Goal: Task Accomplishment & Management: Use online tool/utility

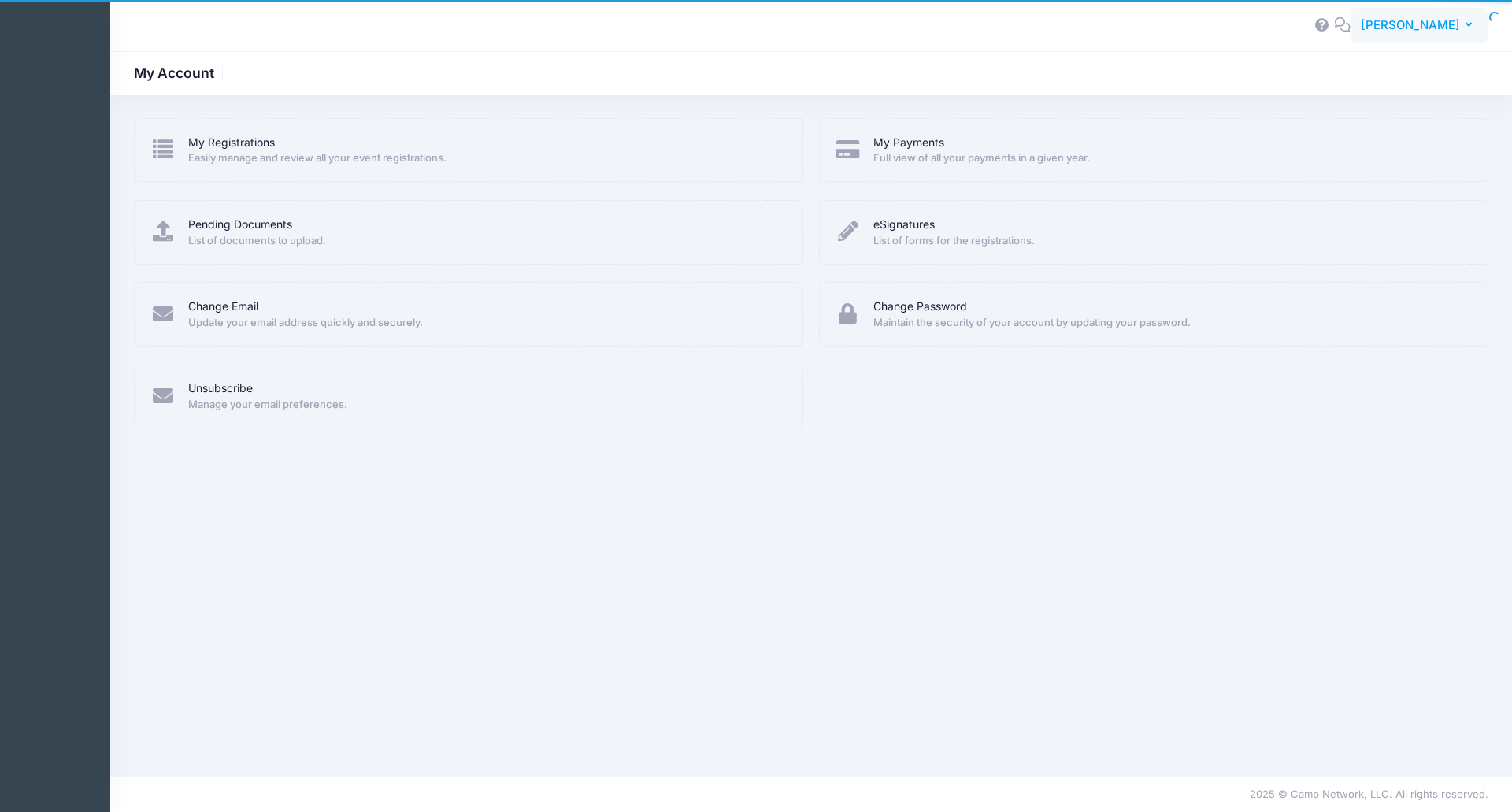
click at [1430, 22] on span "[PERSON_NAME]" at bounding box center [1410, 25] width 99 height 17
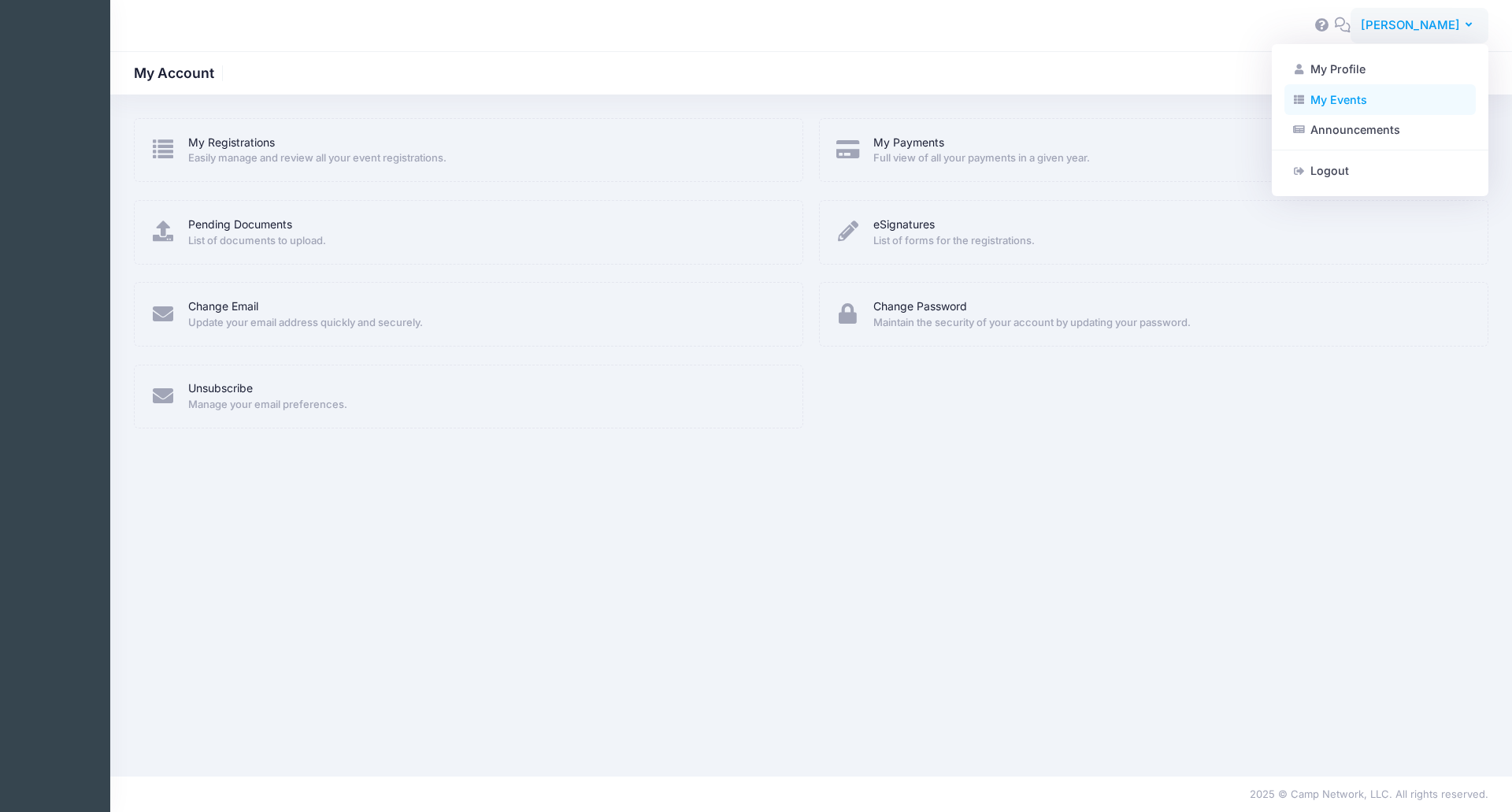
click at [1363, 91] on link "My Events" at bounding box center [1380, 99] width 191 height 30
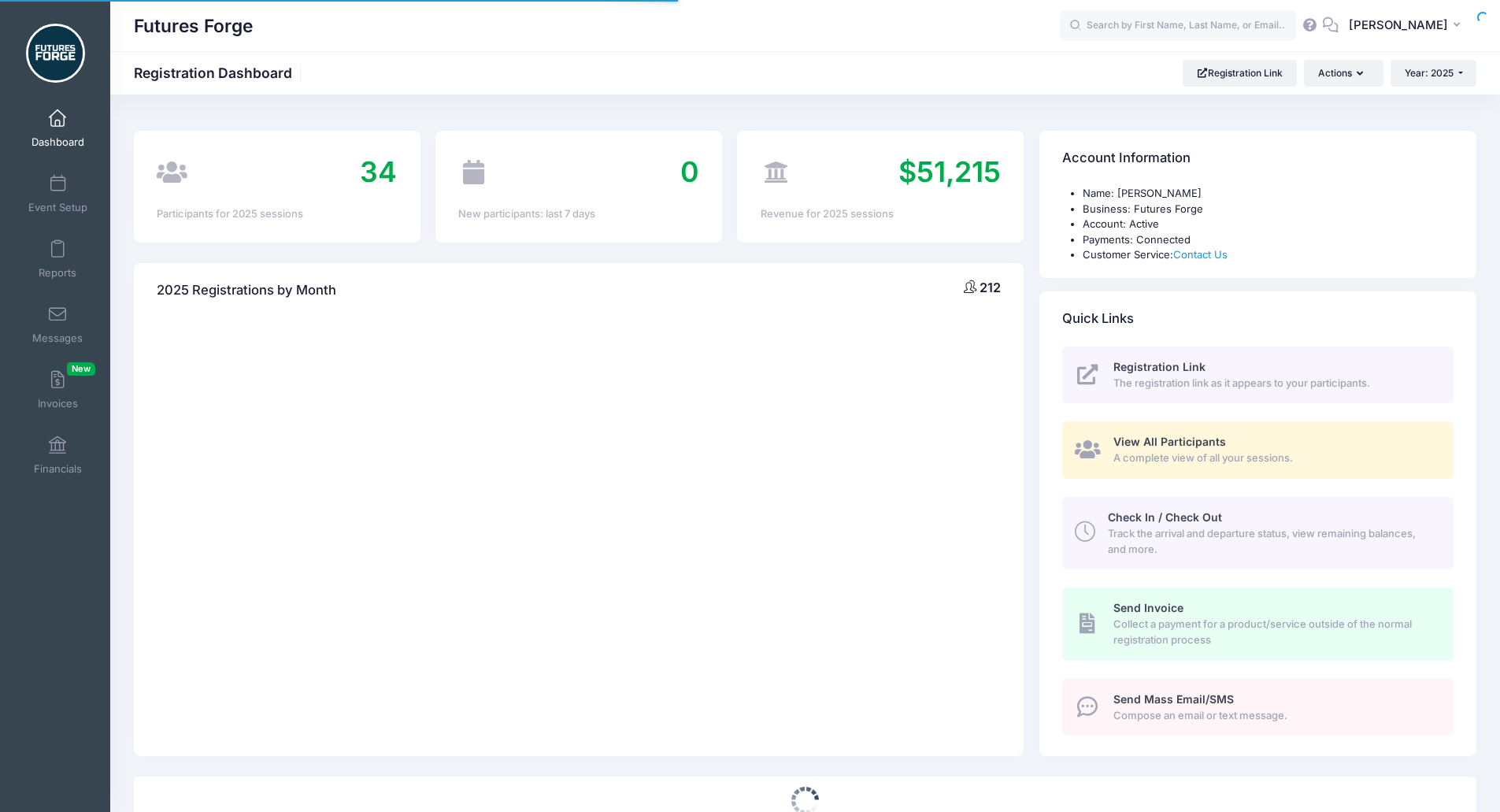
select select
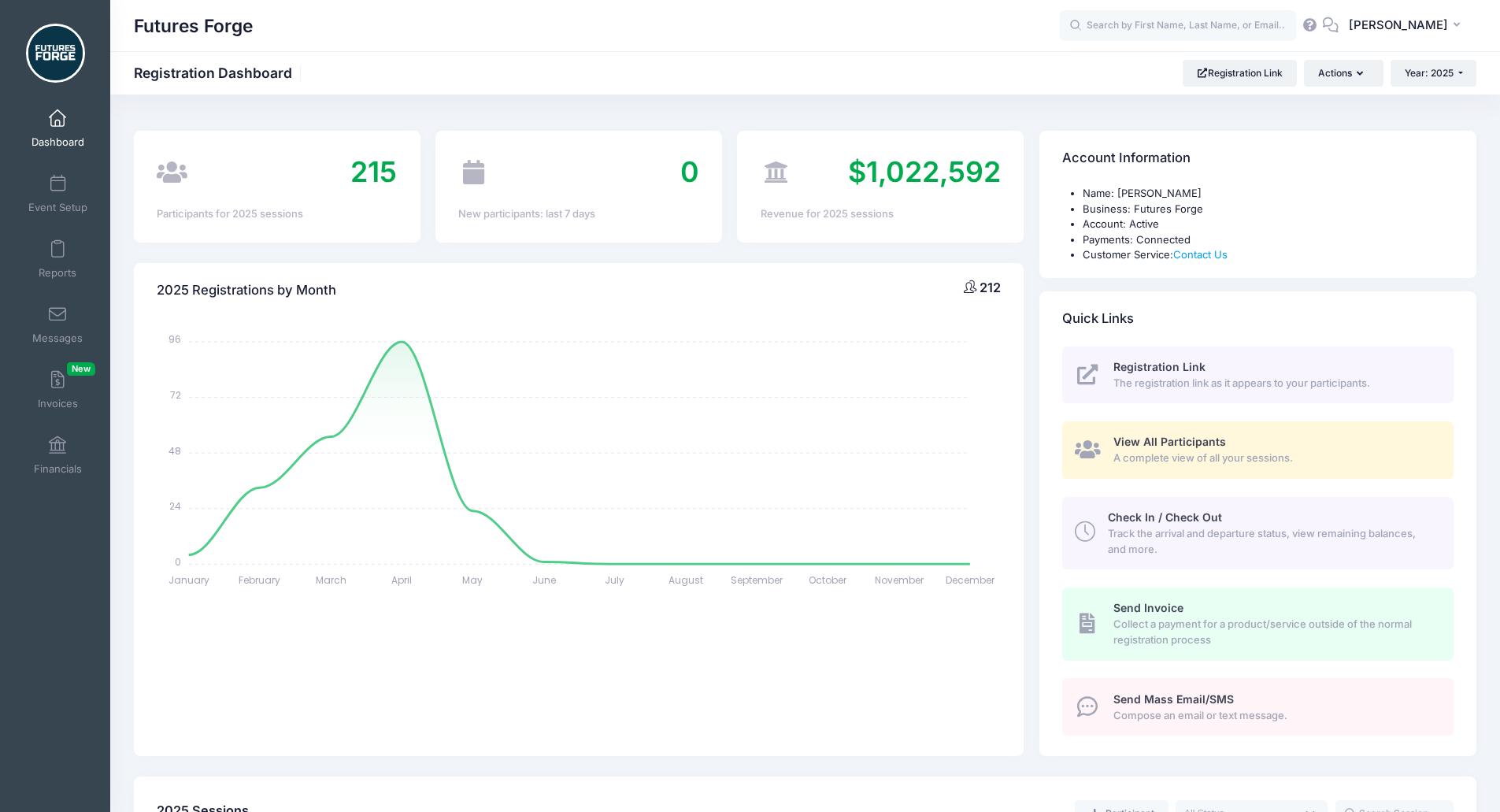
click at [1178, 440] on span "View All Participants" at bounding box center [1170, 441] width 113 height 13
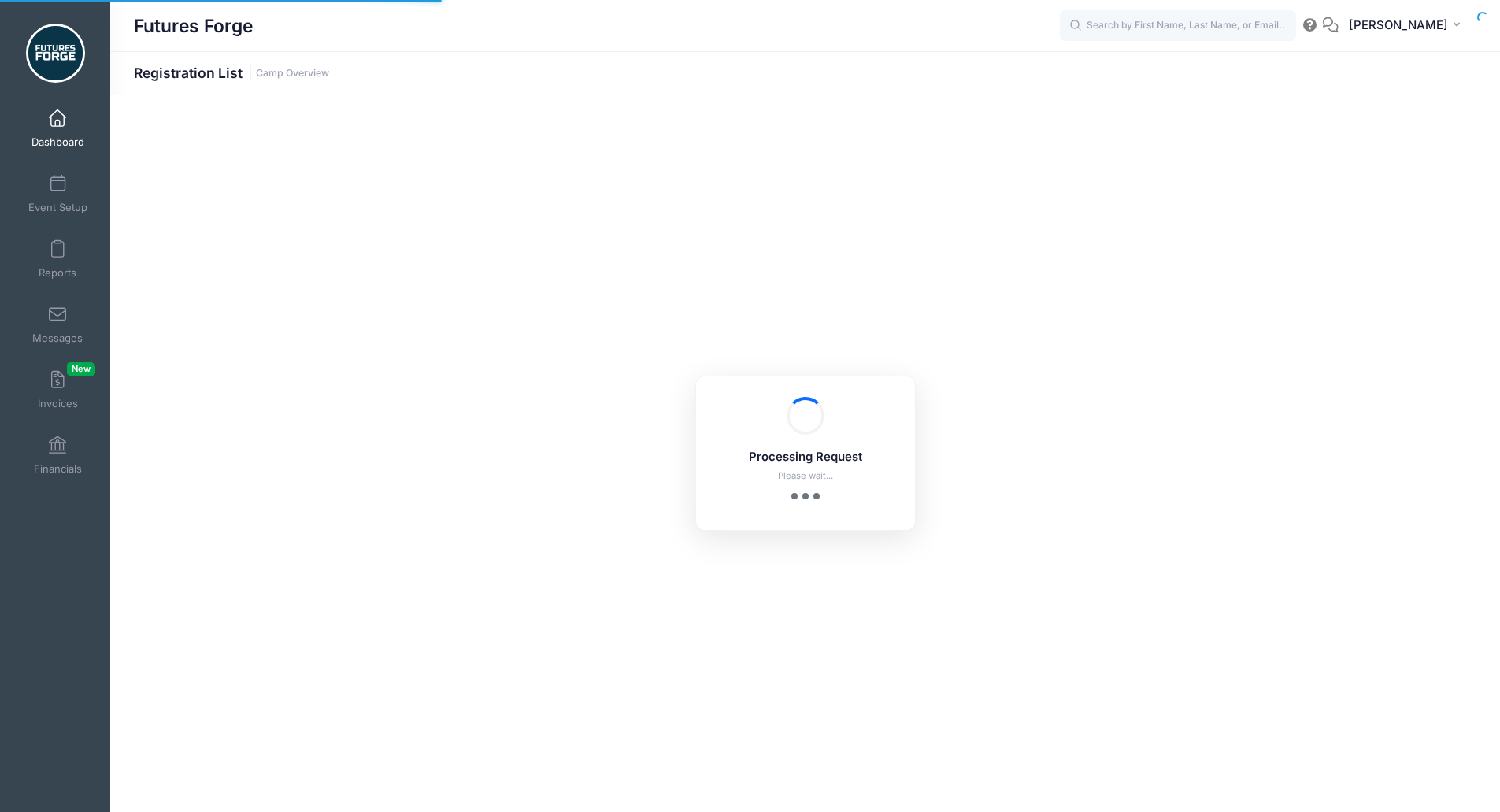
select select "10"
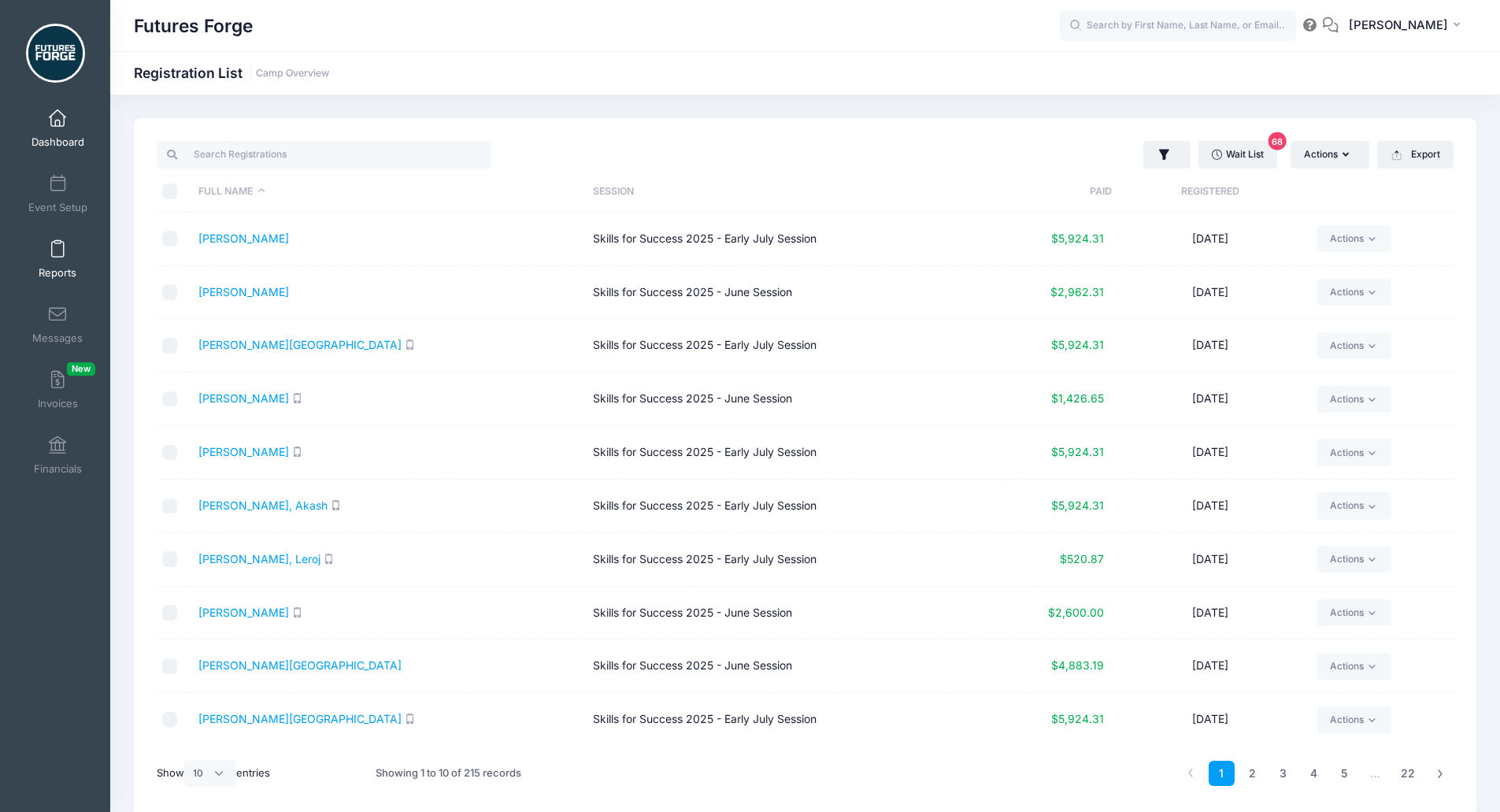
click at [45, 267] on span "Reports" at bounding box center [57, 273] width 38 height 13
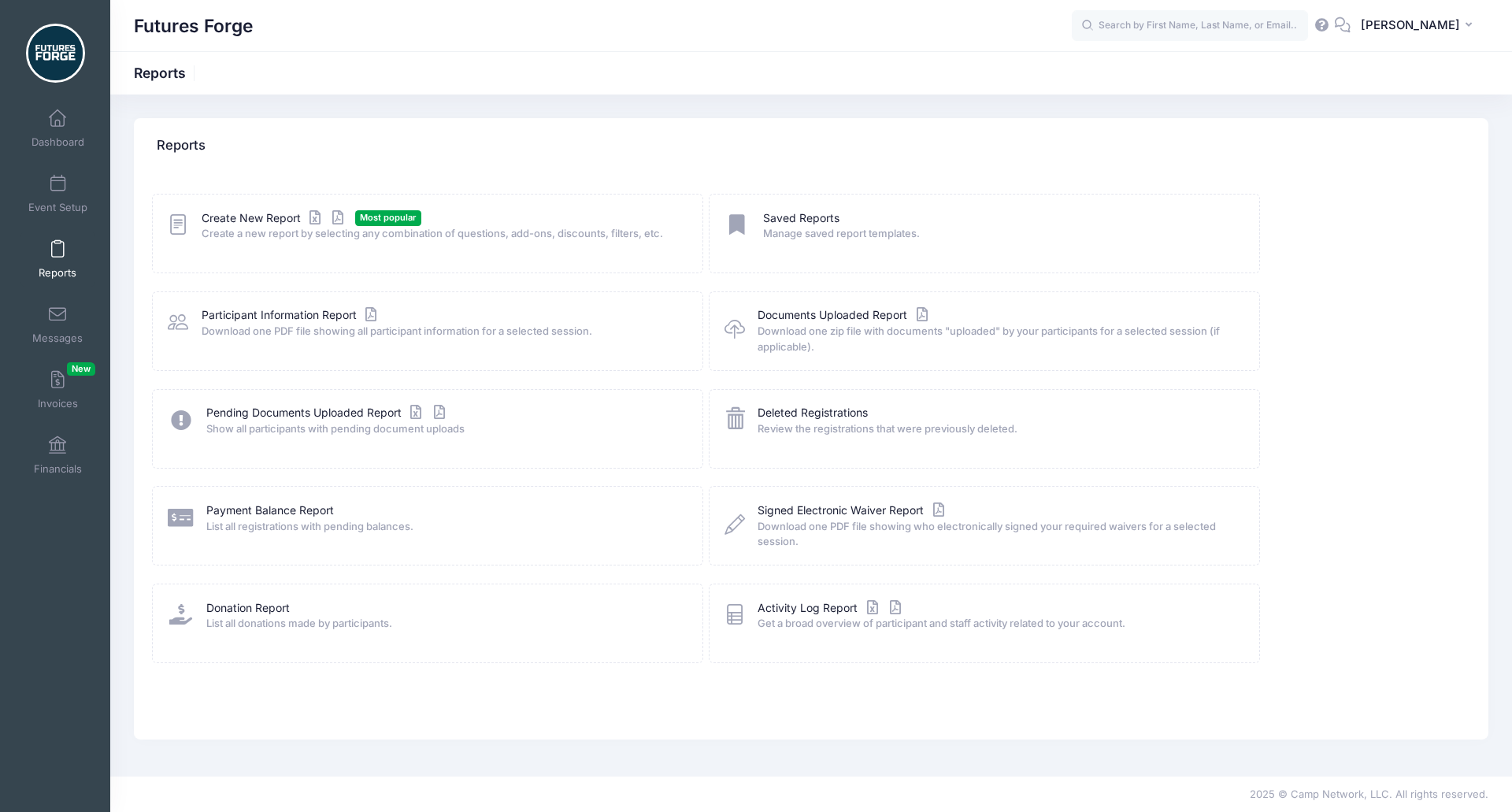
click at [268, 227] on span "Create a new report by selecting any combination of questions, add-ons, discoun…" at bounding box center [442, 233] width 481 height 16
click at [266, 213] on link "Create New Report" at bounding box center [275, 218] width 146 height 17
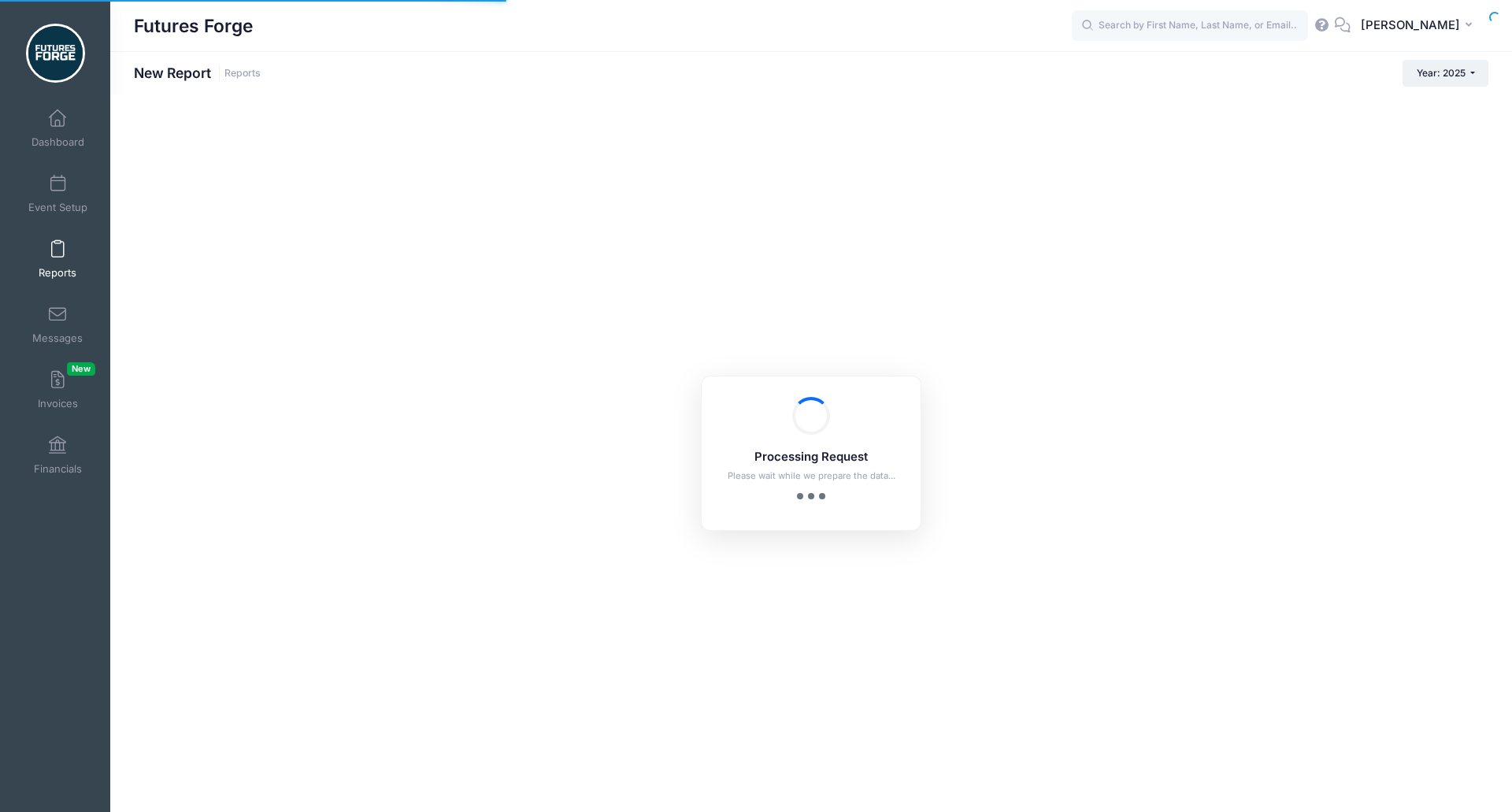
checkbox input "true"
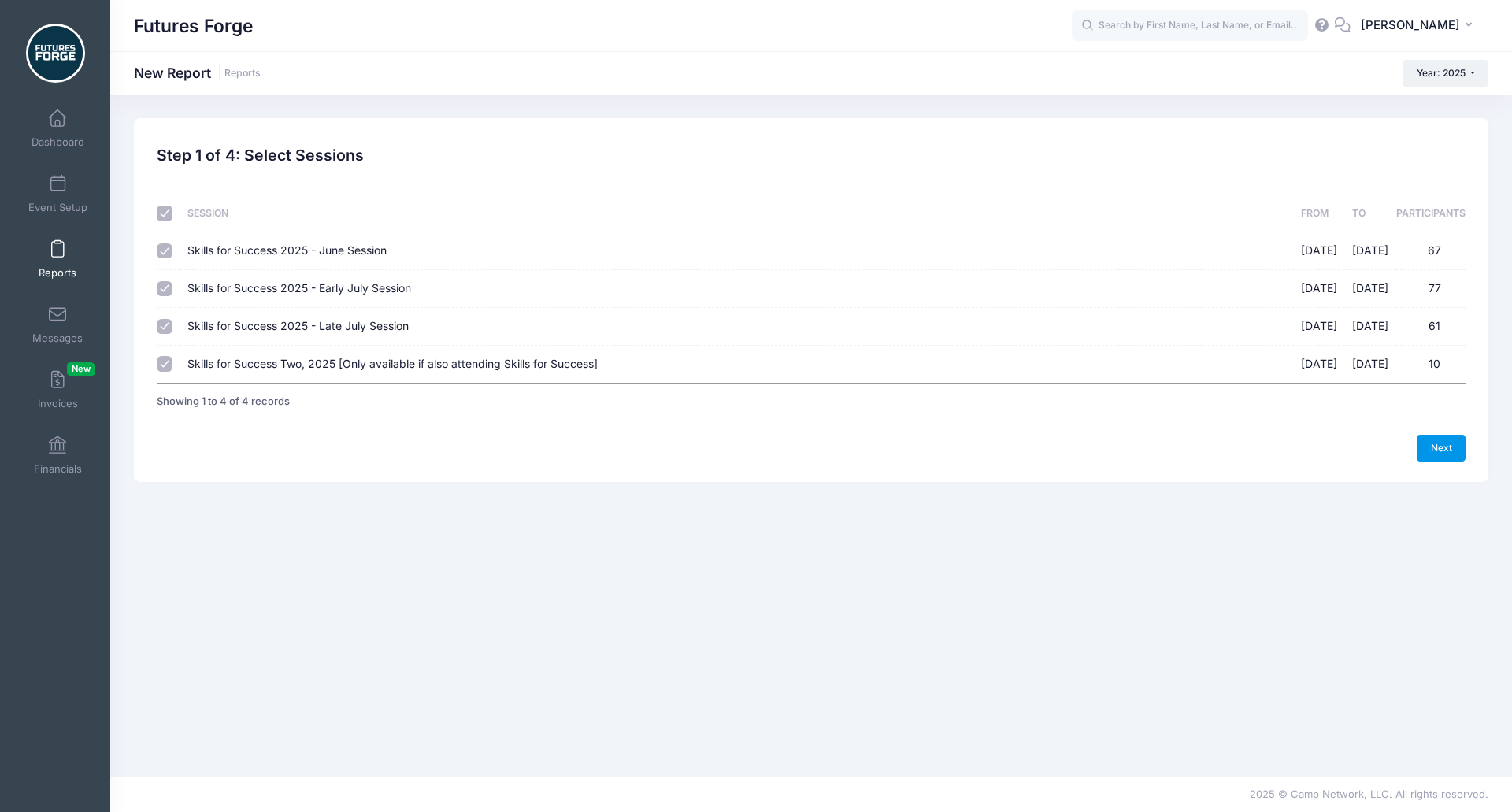
click at [1454, 443] on link "Next" at bounding box center [1441, 448] width 49 height 27
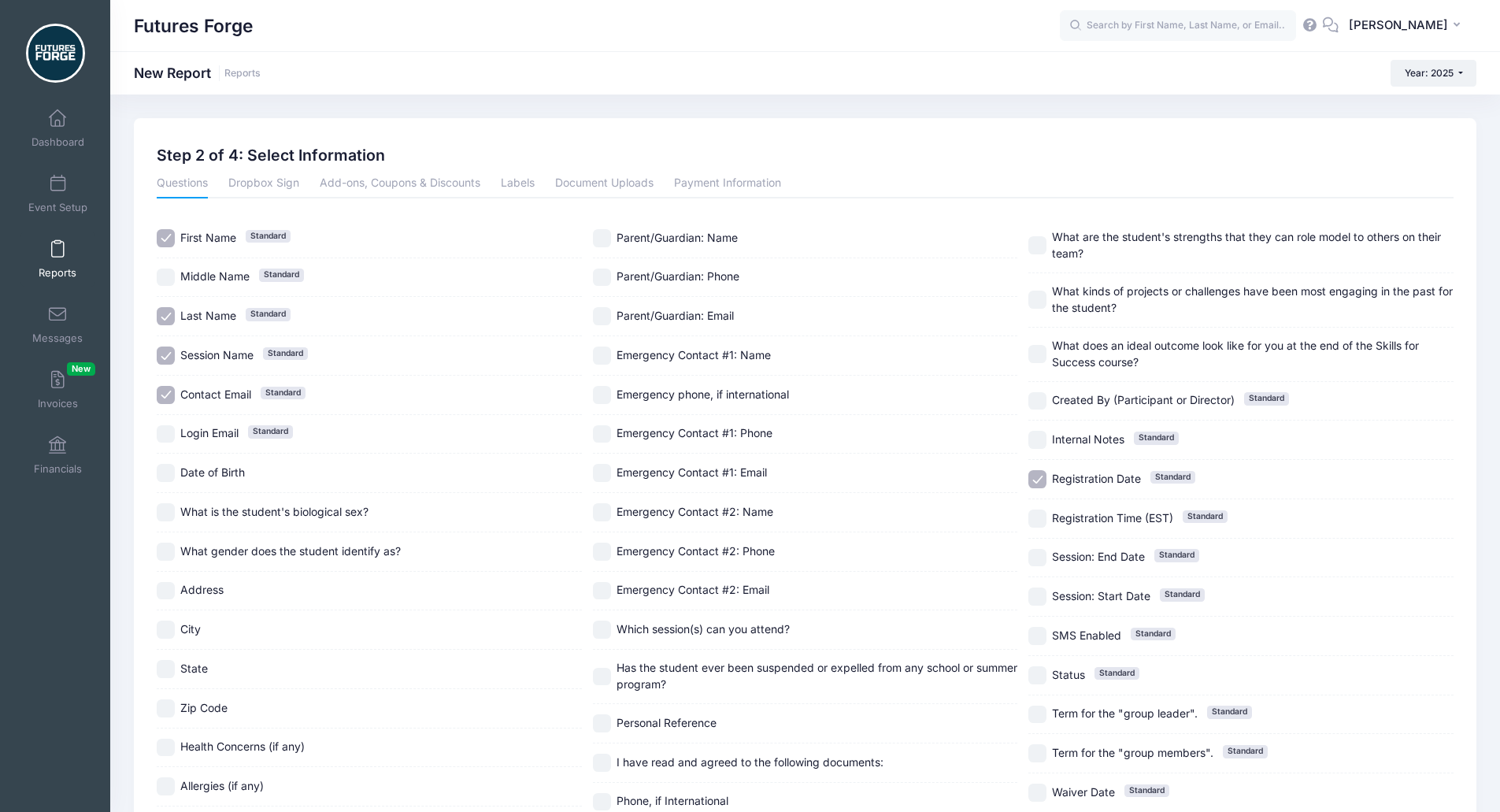
click at [165, 352] on input "Session Name Standard" at bounding box center [166, 355] width 18 height 18
checkbox input "false"
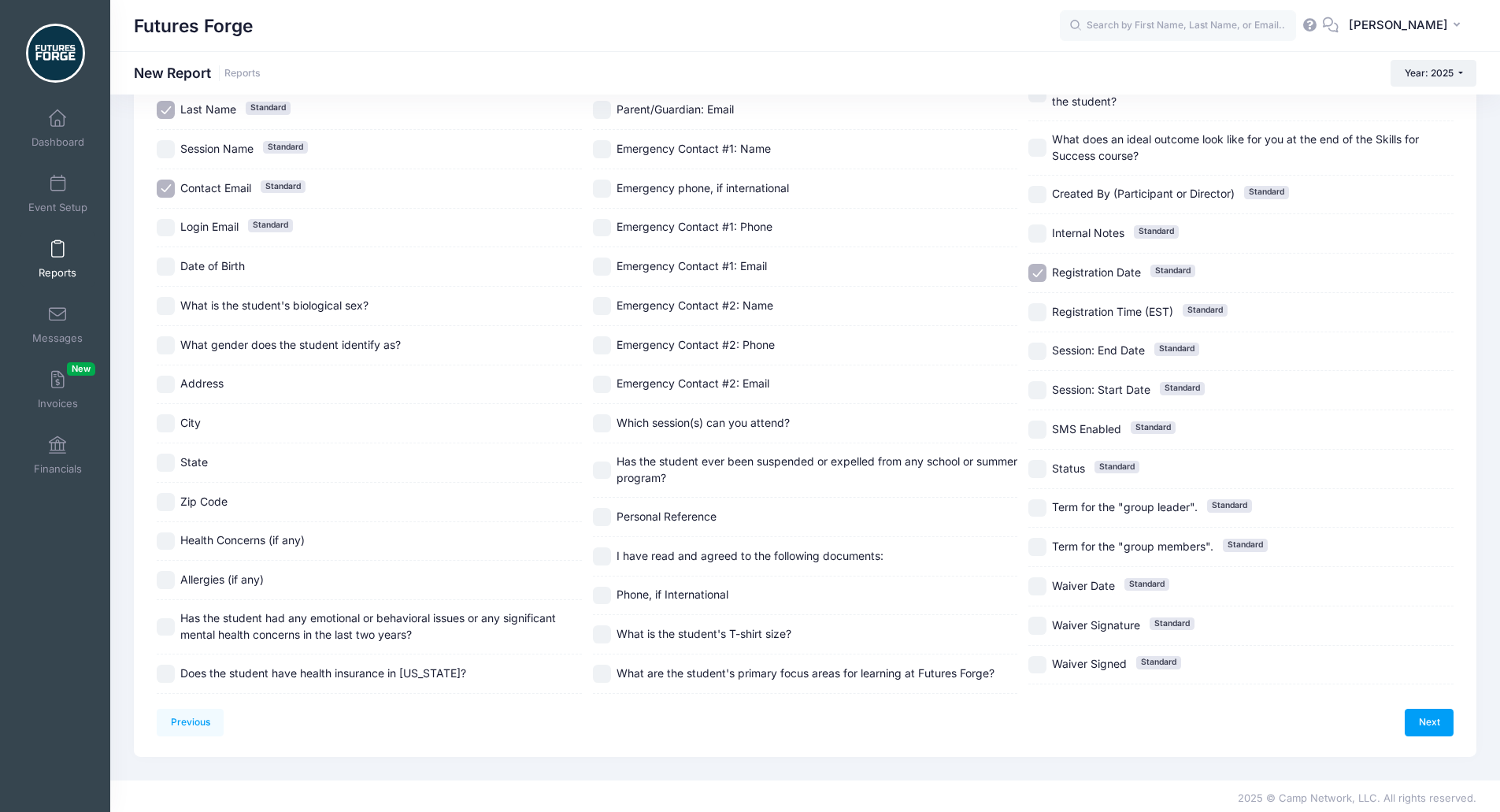
scroll to position [210, 0]
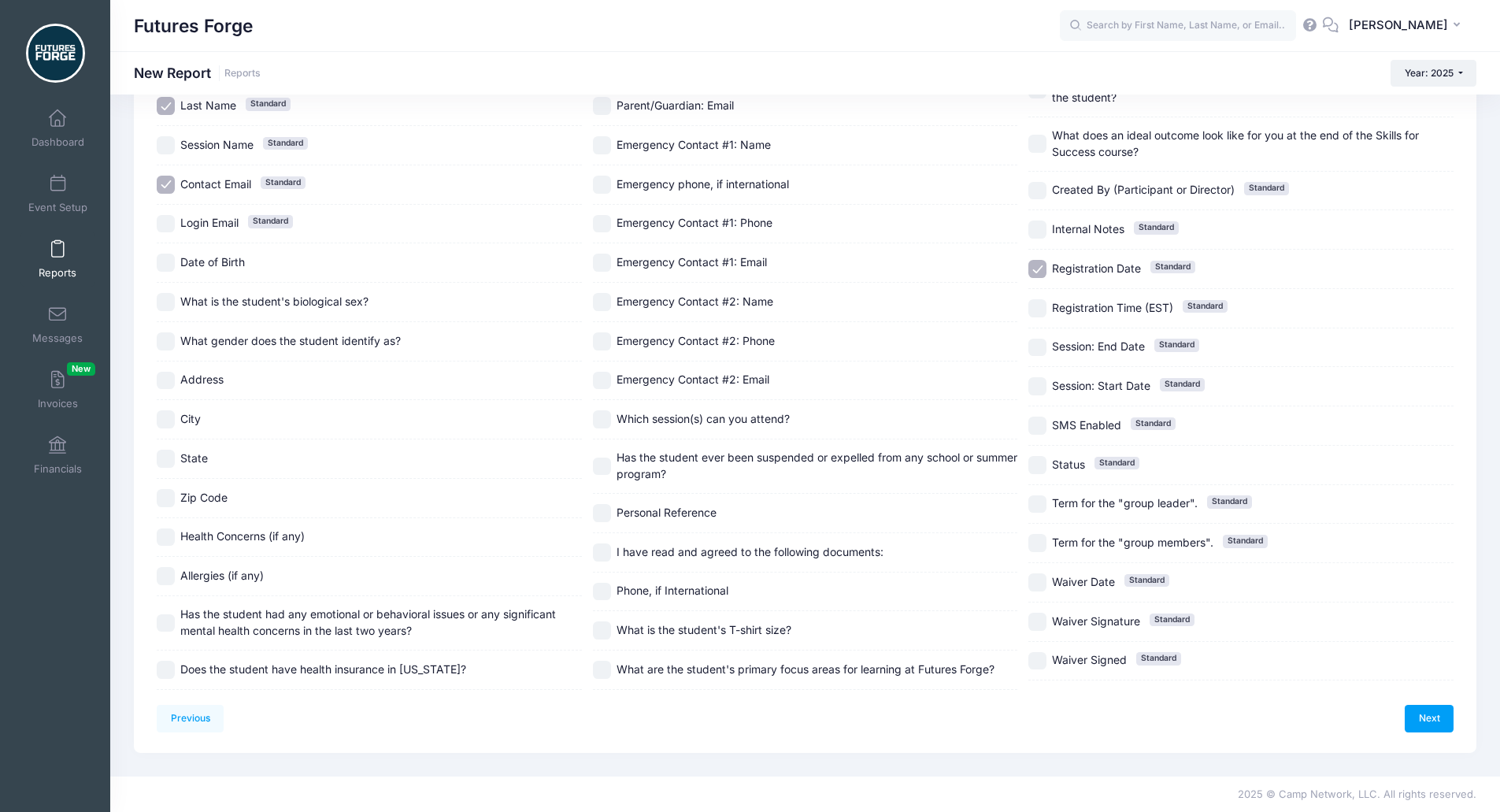
click at [169, 418] on input "City" at bounding box center [166, 419] width 18 height 18
checkbox input "true"
click at [157, 455] on input "State" at bounding box center [166, 458] width 18 height 18
checkbox input "true"
click at [189, 389] on span "Address" at bounding box center [202, 380] width 43 height 17
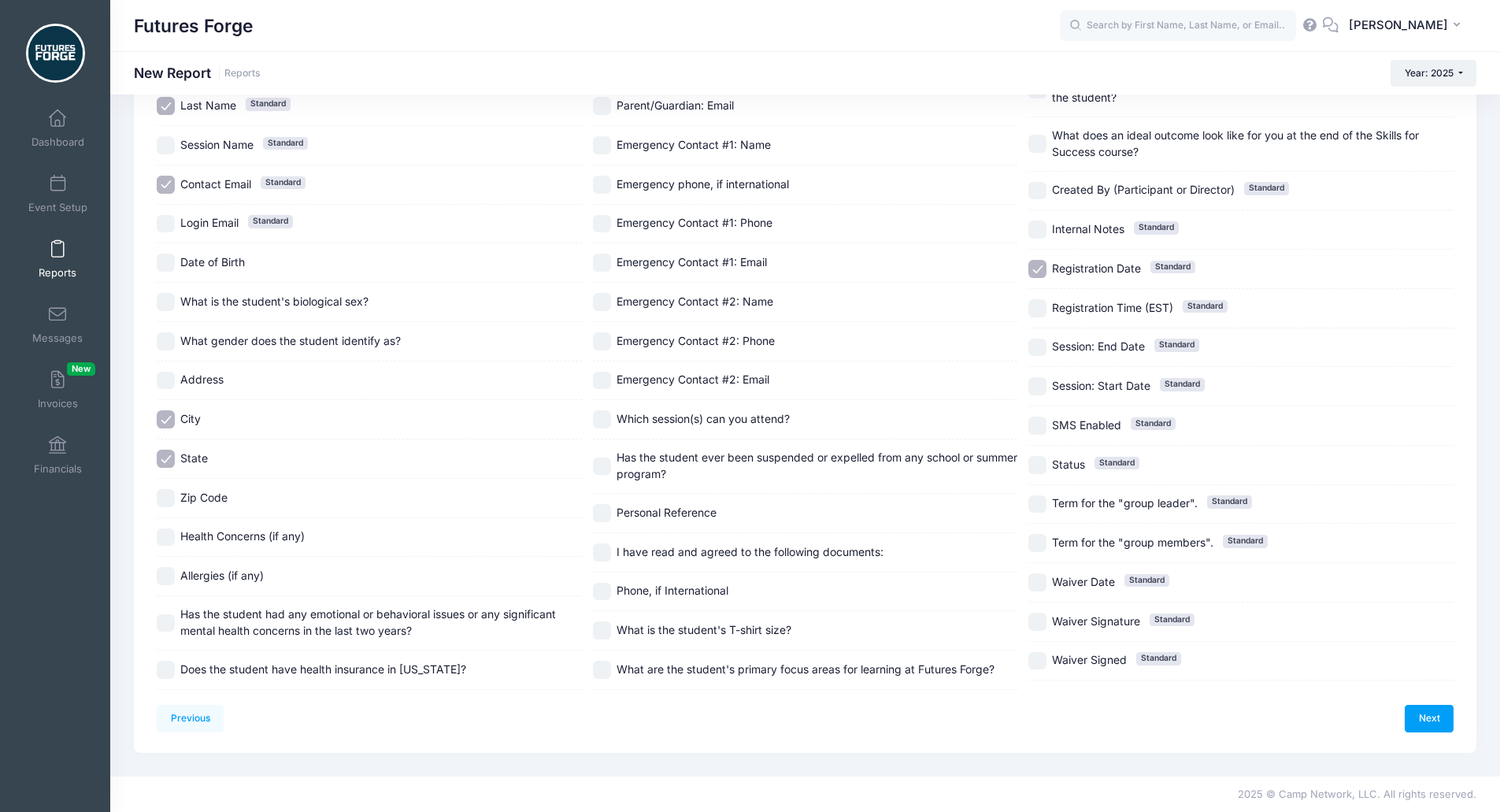
checkbox input "true"
click at [173, 508] on div "Zip Code" at bounding box center [370, 498] width 425 height 39
checkbox input "true"
click at [1424, 717] on link "Next" at bounding box center [1429, 718] width 49 height 27
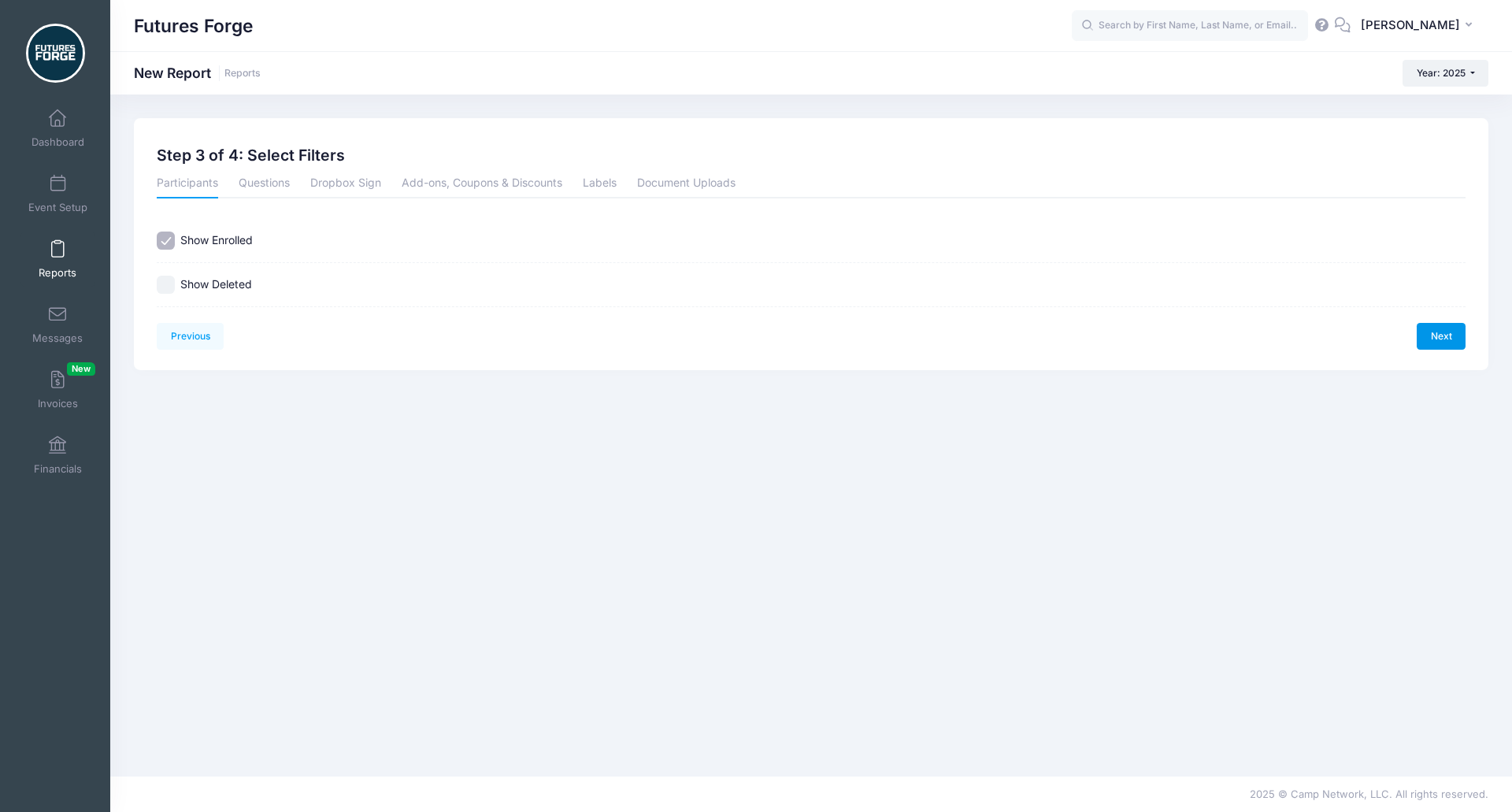
click at [1425, 340] on link "Next" at bounding box center [1441, 336] width 49 height 27
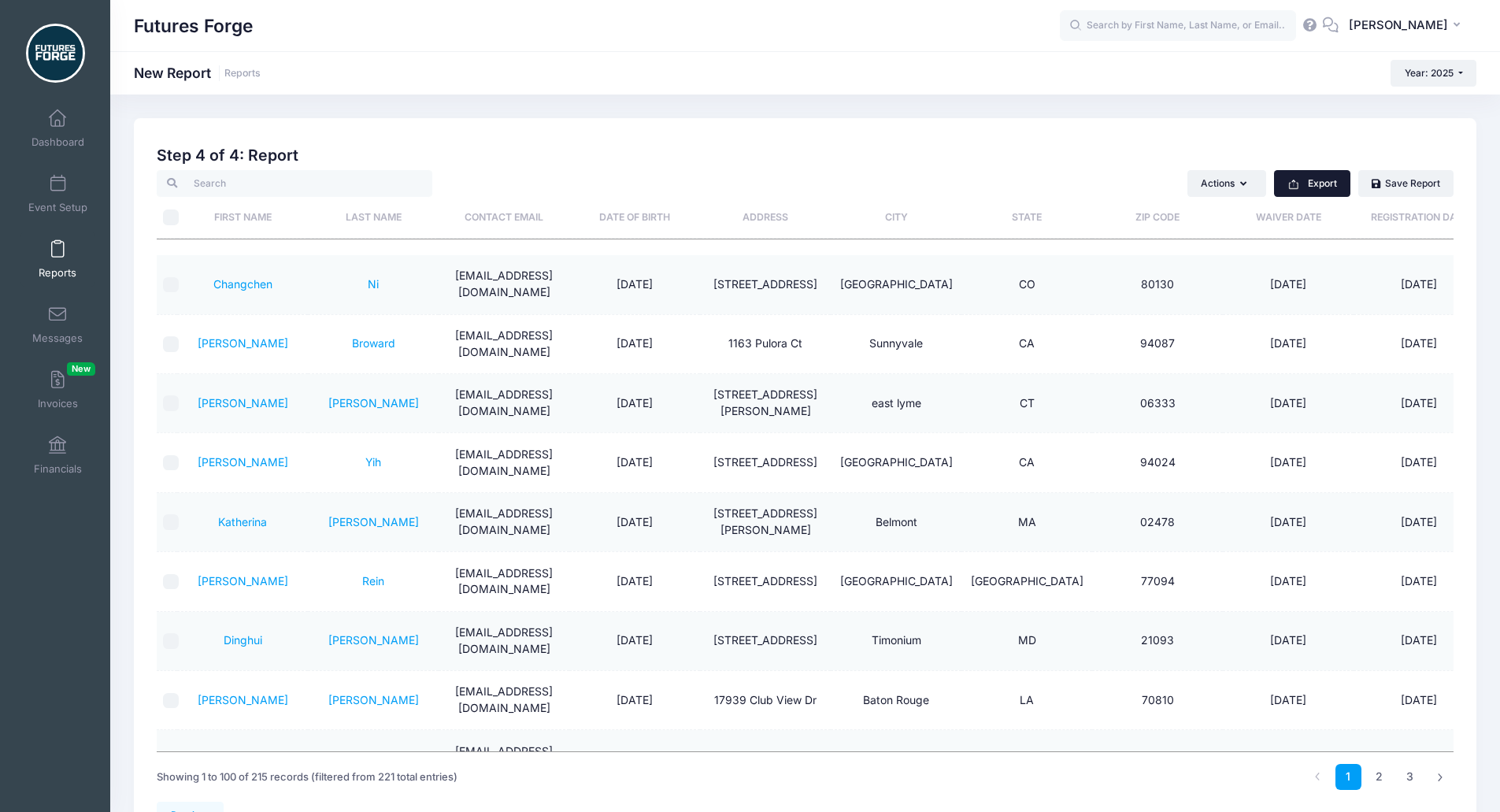
click at [1333, 179] on button "Export" at bounding box center [1312, 183] width 76 height 27
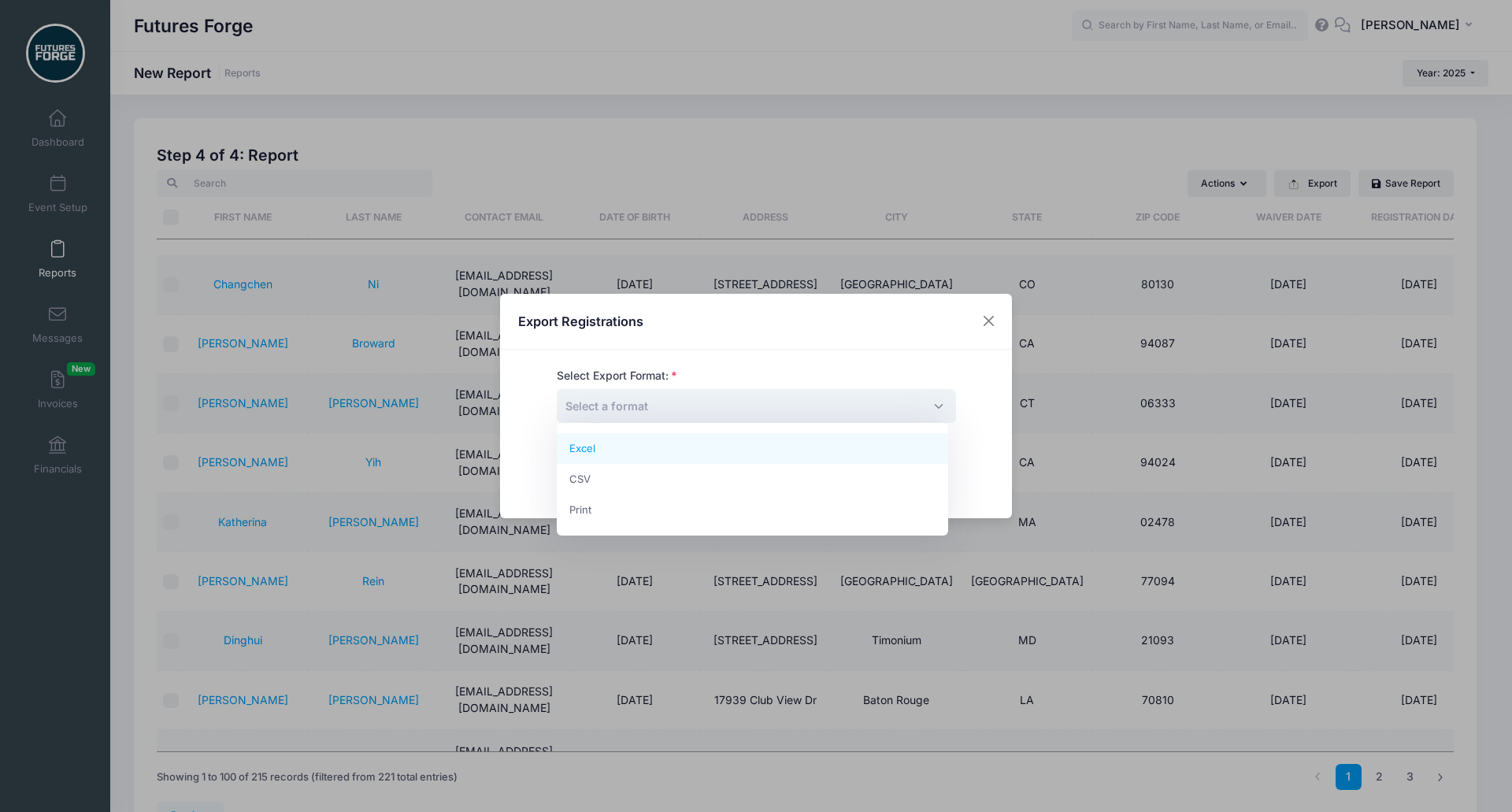
click at [751, 409] on span "Select a format" at bounding box center [756, 405] width 399 height 34
select select "csv"
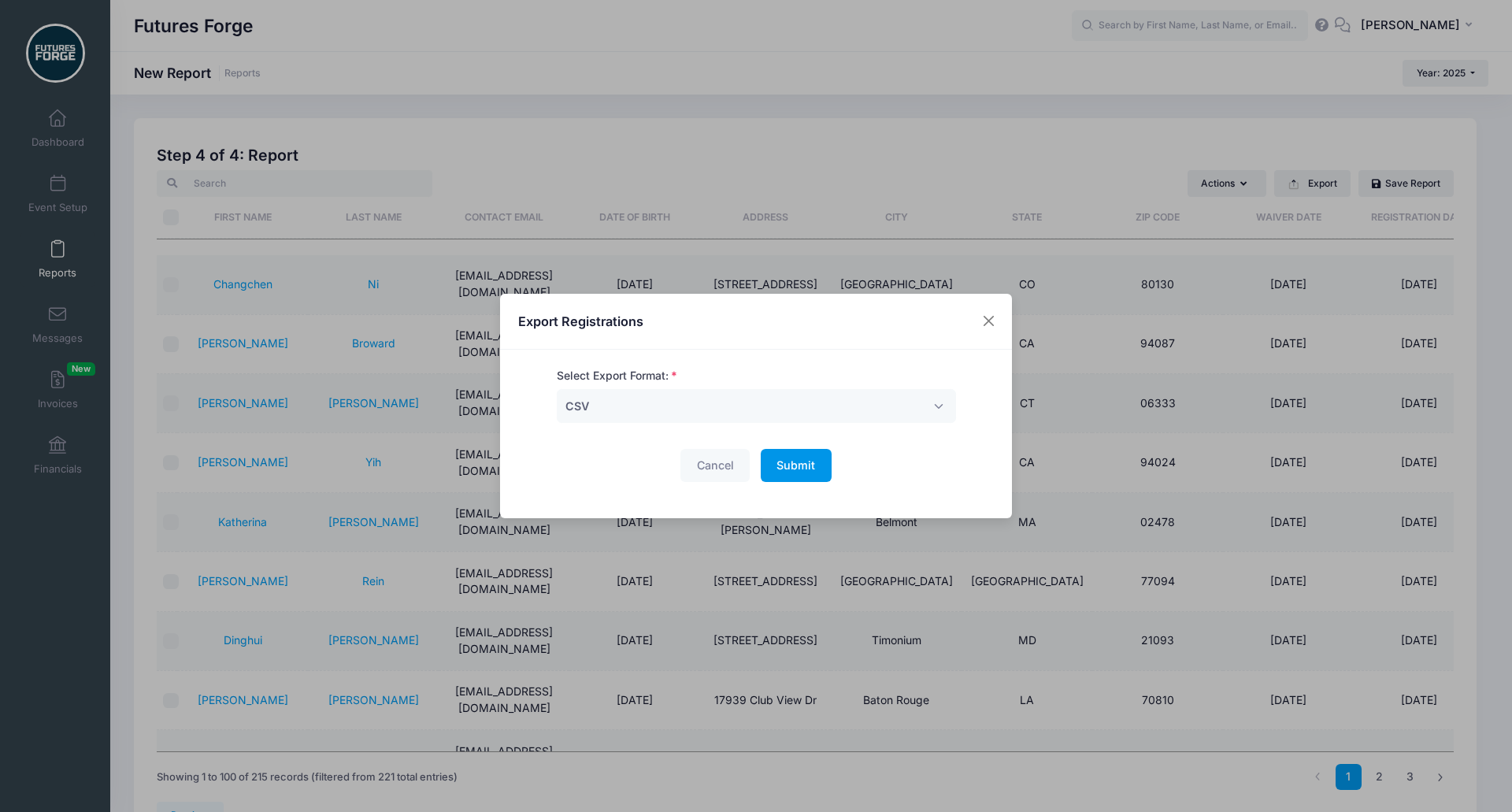
click at [788, 452] on button "Submit Please wait..." at bounding box center [795, 466] width 71 height 34
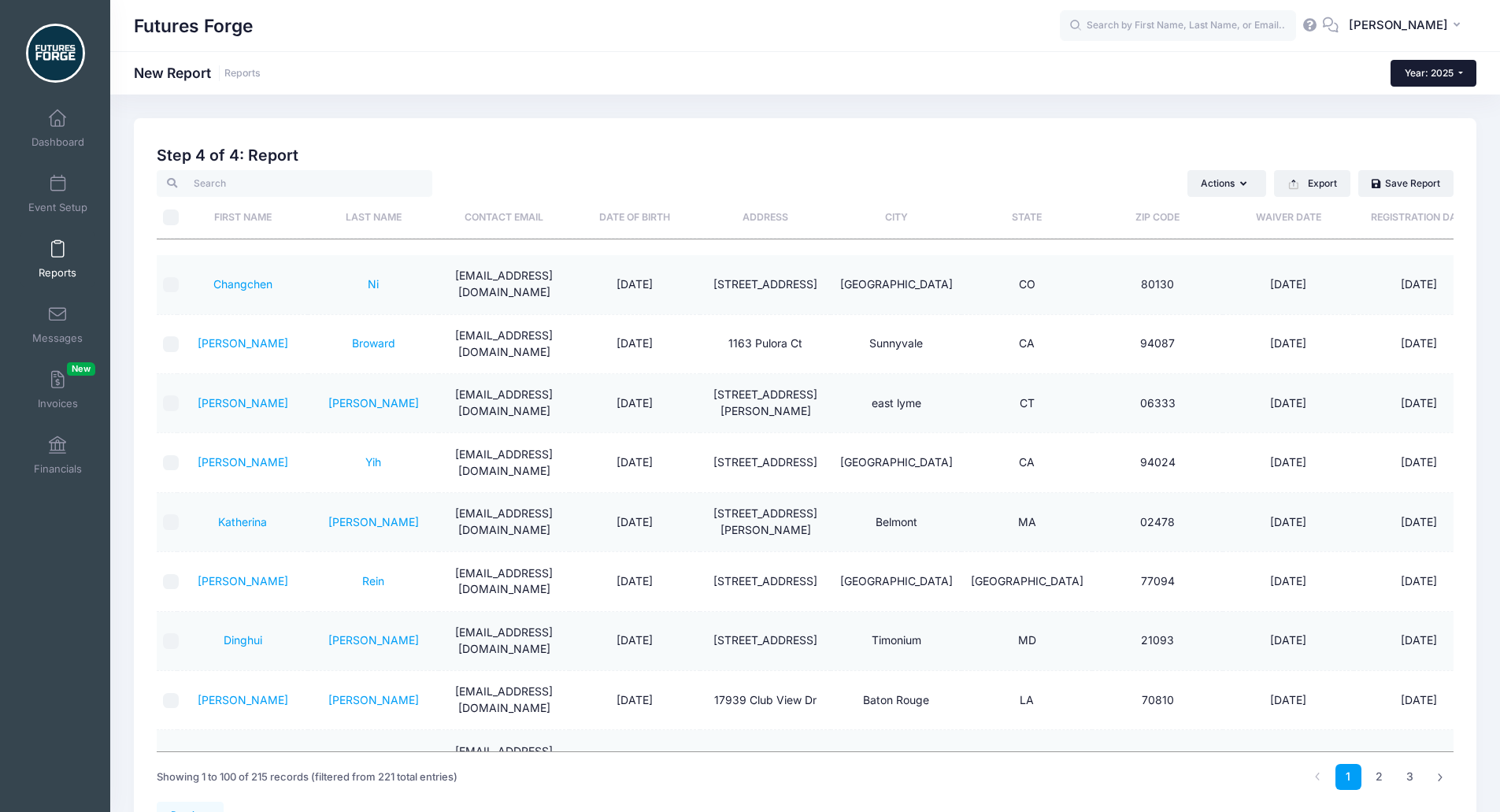
click at [1414, 63] on button "Year: 2025" at bounding box center [1434, 73] width 86 height 27
click at [1419, 150] on link "Year: 2024" at bounding box center [1442, 144] width 102 height 21
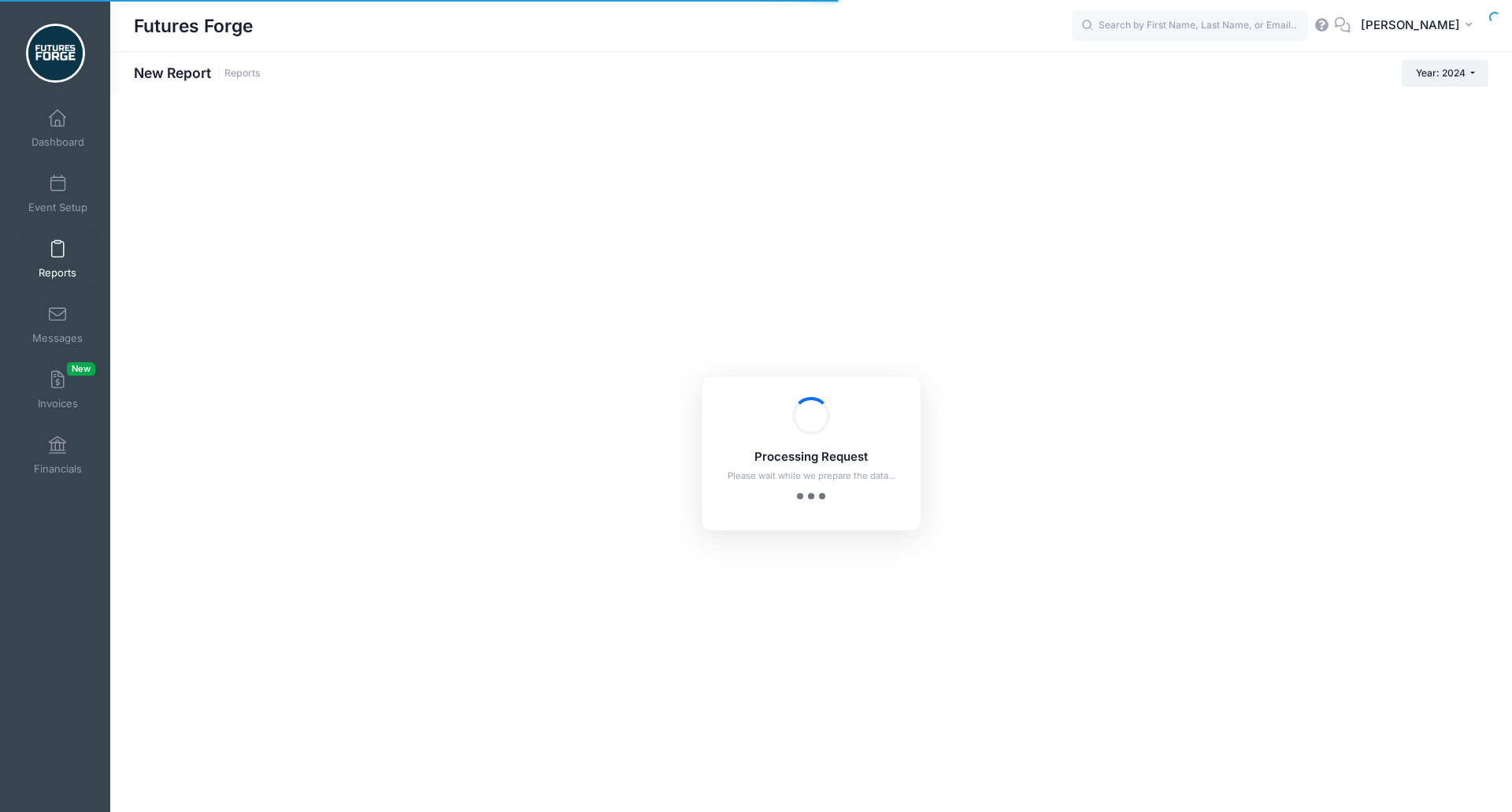
checkbox input "true"
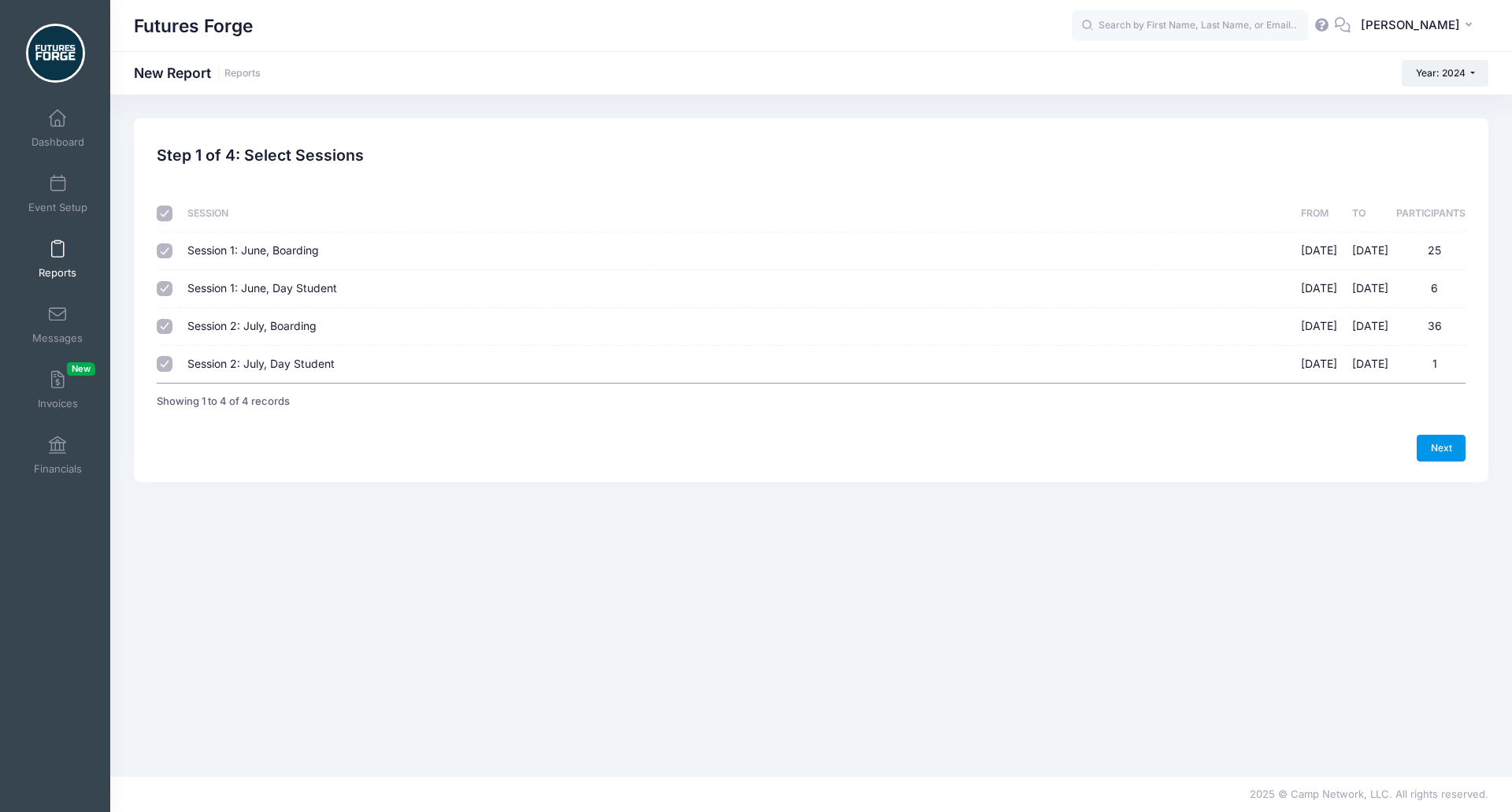
click at [1418, 457] on link "Next" at bounding box center [1441, 448] width 49 height 27
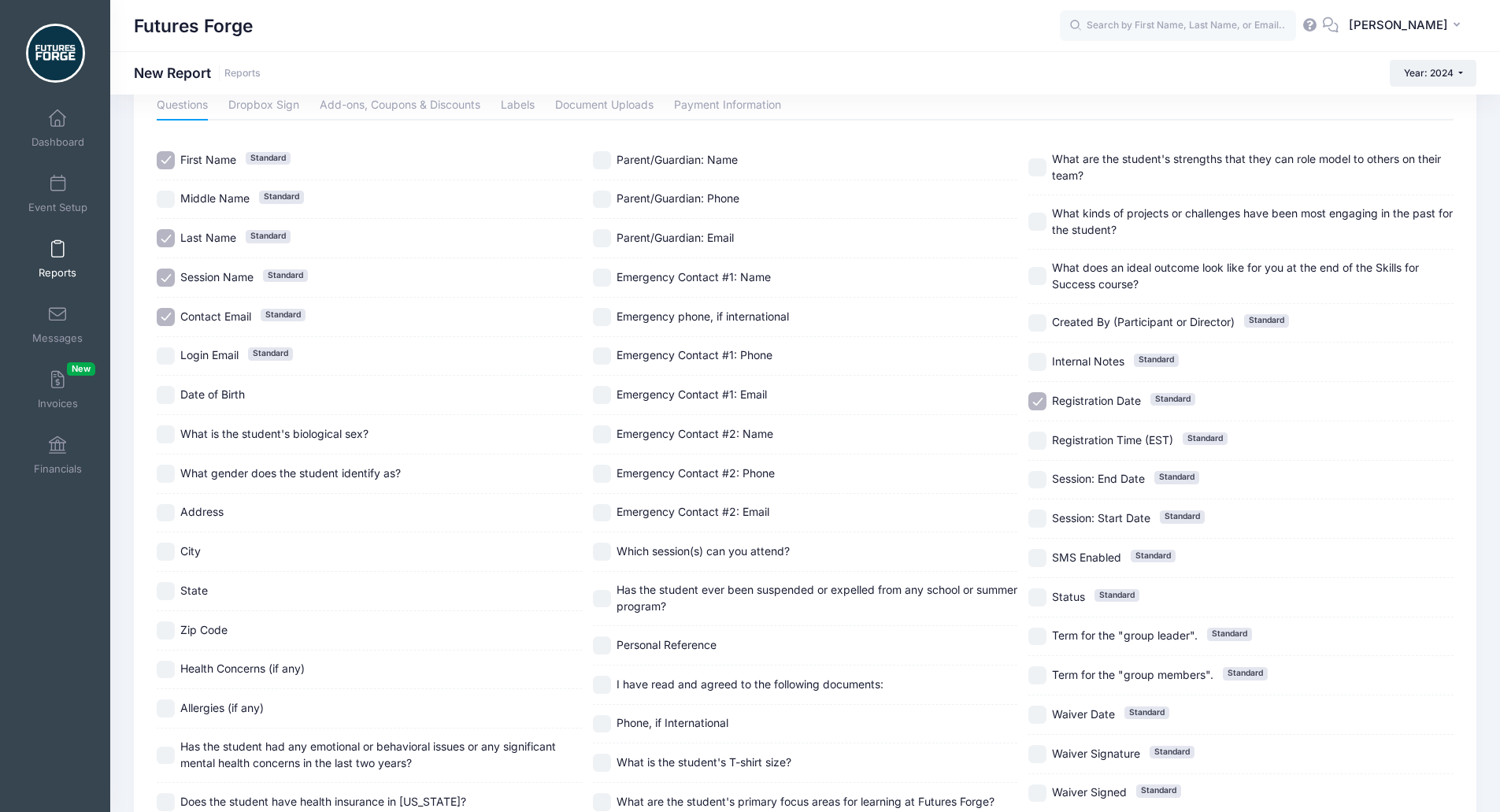
scroll to position [89, 0]
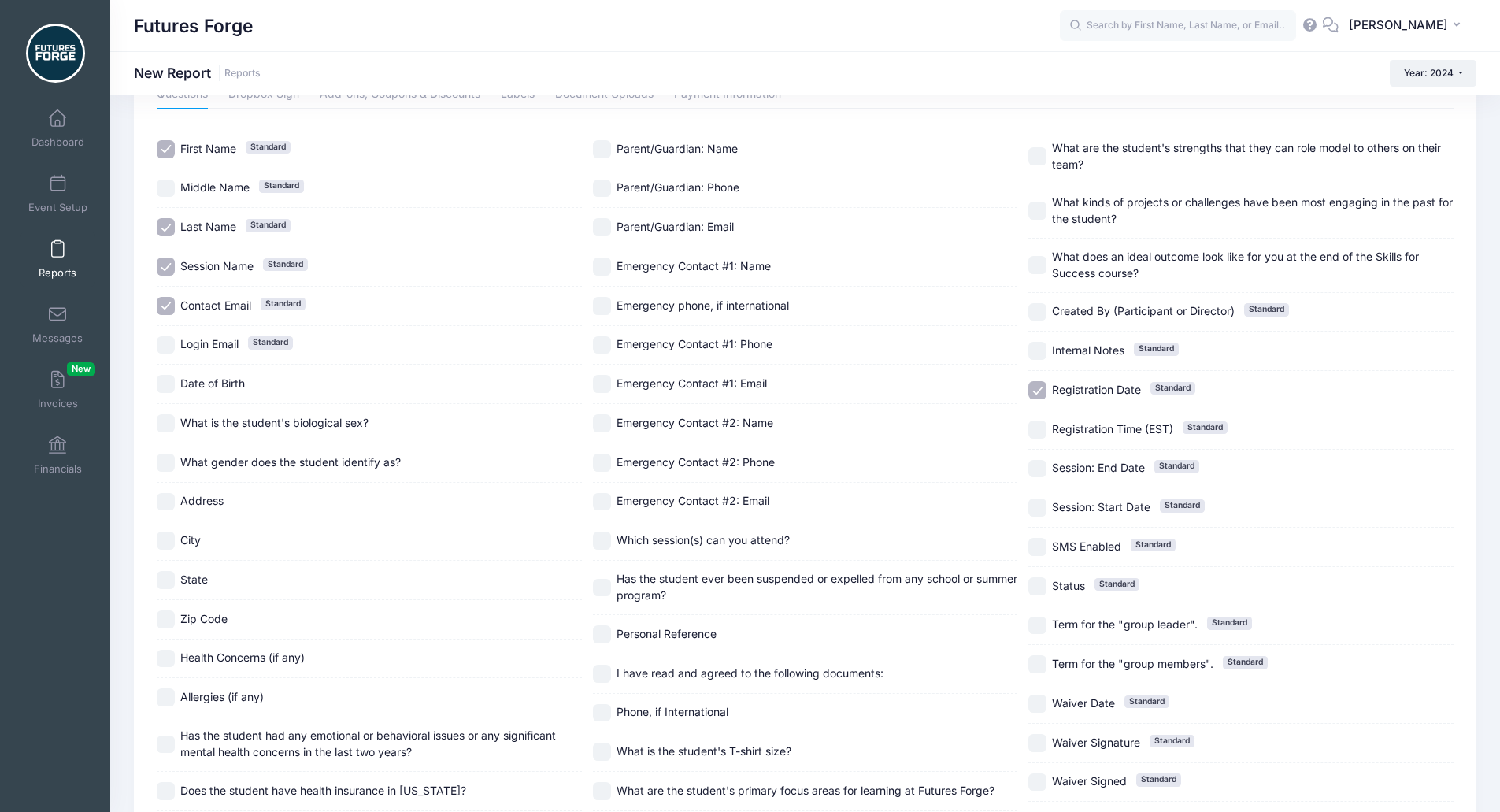
click at [163, 261] on input "Session Name Standard" at bounding box center [166, 267] width 18 height 18
checkbox input "false"
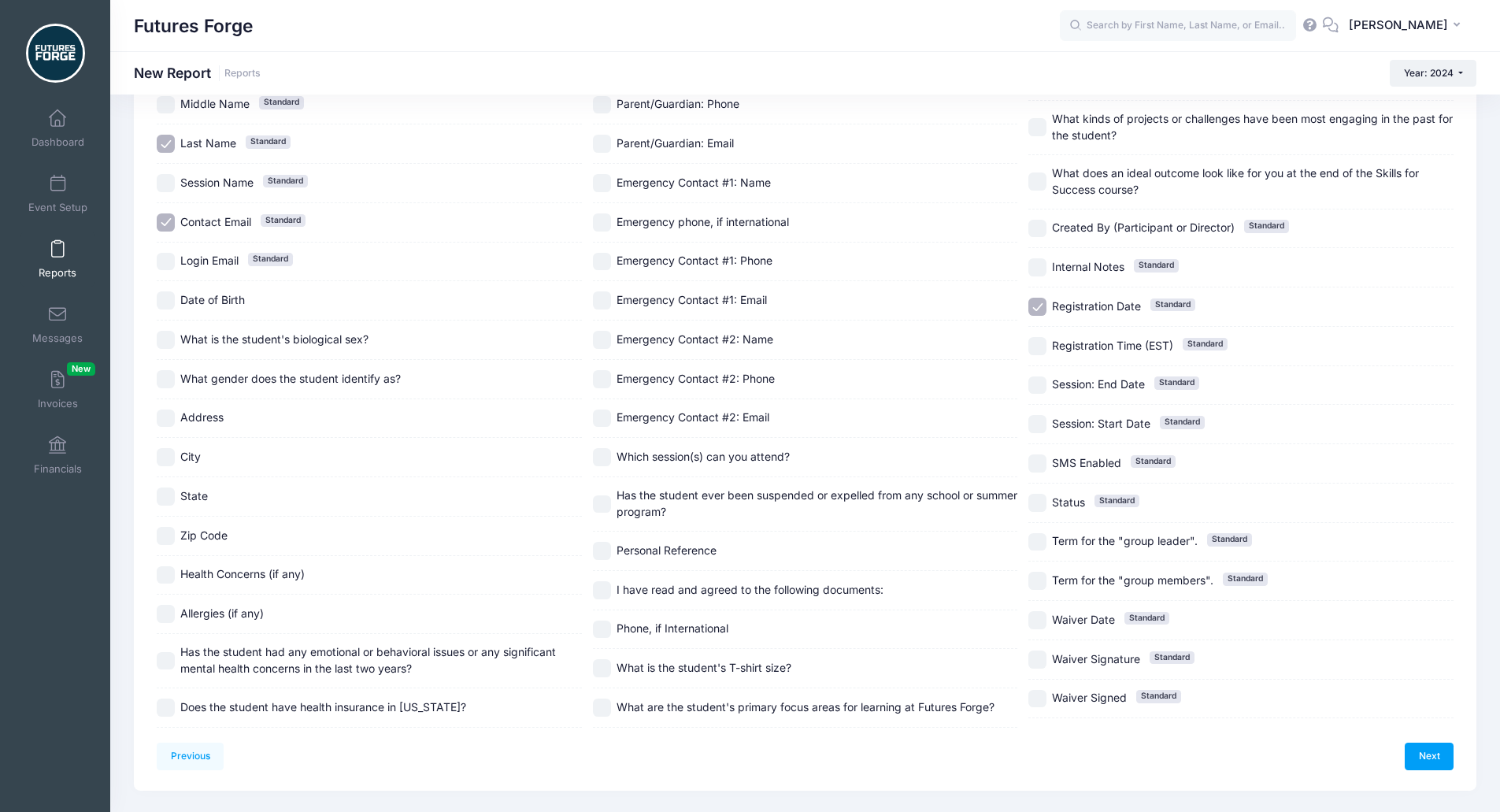
scroll to position [179, 0]
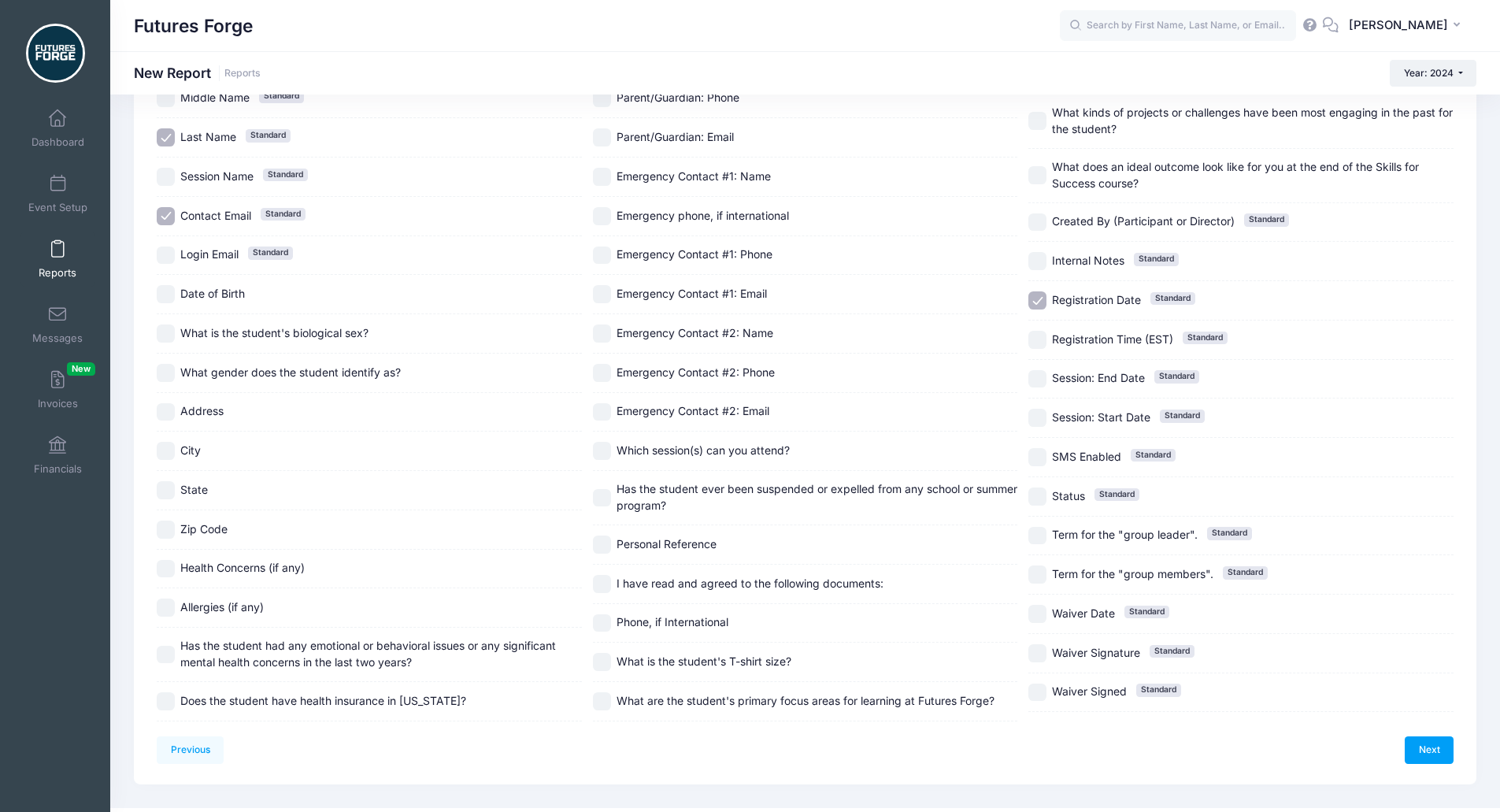
click at [165, 421] on div "Address" at bounding box center [370, 412] width 425 height 39
checkbox input "true"
drag, startPoint x: 161, startPoint y: 448, endPoint x: 162, endPoint y: 465, distance: 17.0
click at [161, 451] on input "City" at bounding box center [166, 451] width 18 height 18
checkbox input "true"
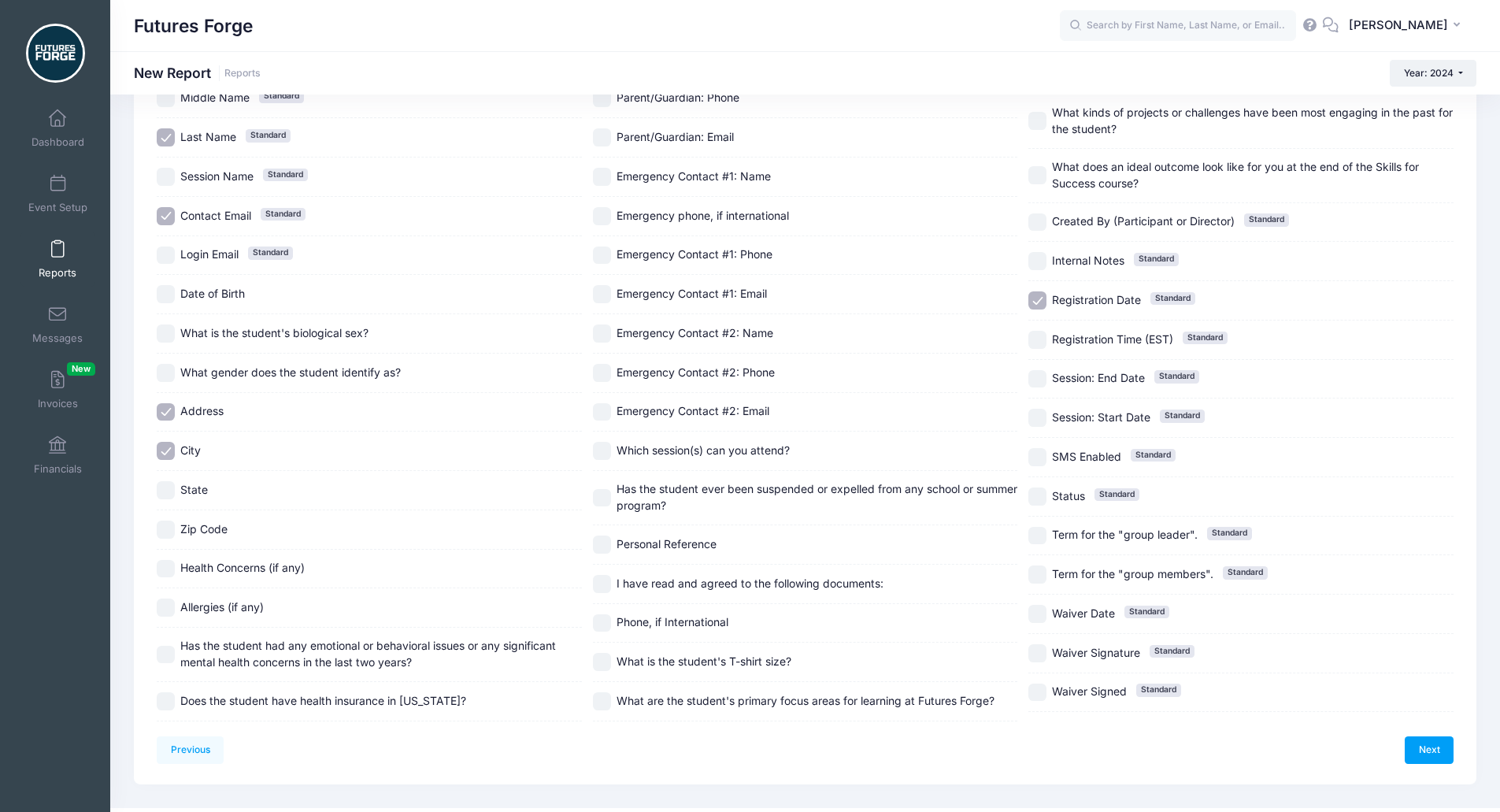
click at [165, 487] on input "State" at bounding box center [166, 490] width 18 height 18
checkbox input "true"
click at [161, 529] on input "Zip Code" at bounding box center [166, 530] width 18 height 18
checkbox input "true"
click at [1081, 294] on div "Registration Date Standard" at bounding box center [1241, 301] width 425 height 39
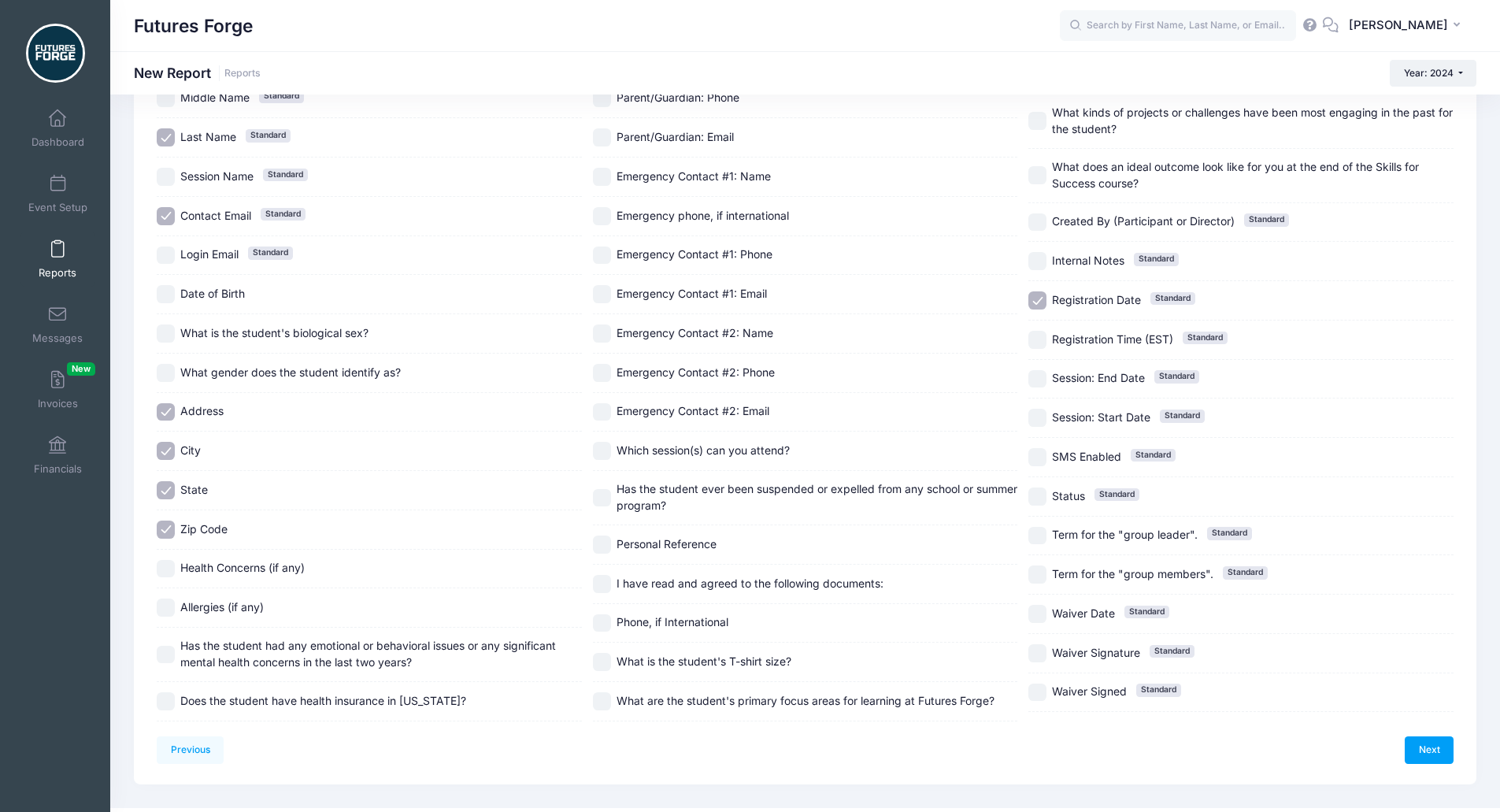
checkbox input "false"
click at [1434, 754] on link "Next" at bounding box center [1429, 750] width 49 height 27
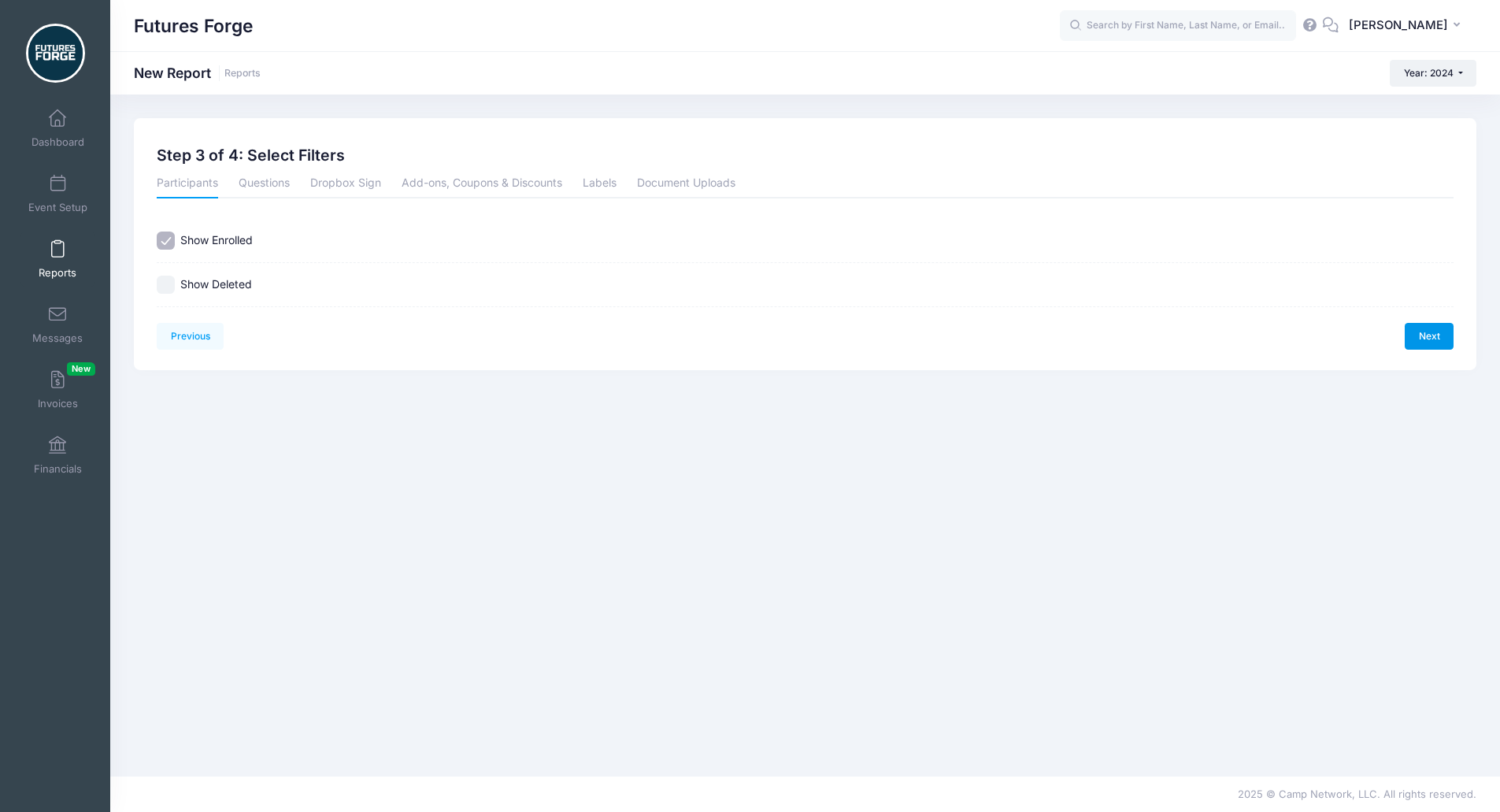
scroll to position [0, 0]
click at [1438, 333] on link "Next" at bounding box center [1441, 336] width 49 height 27
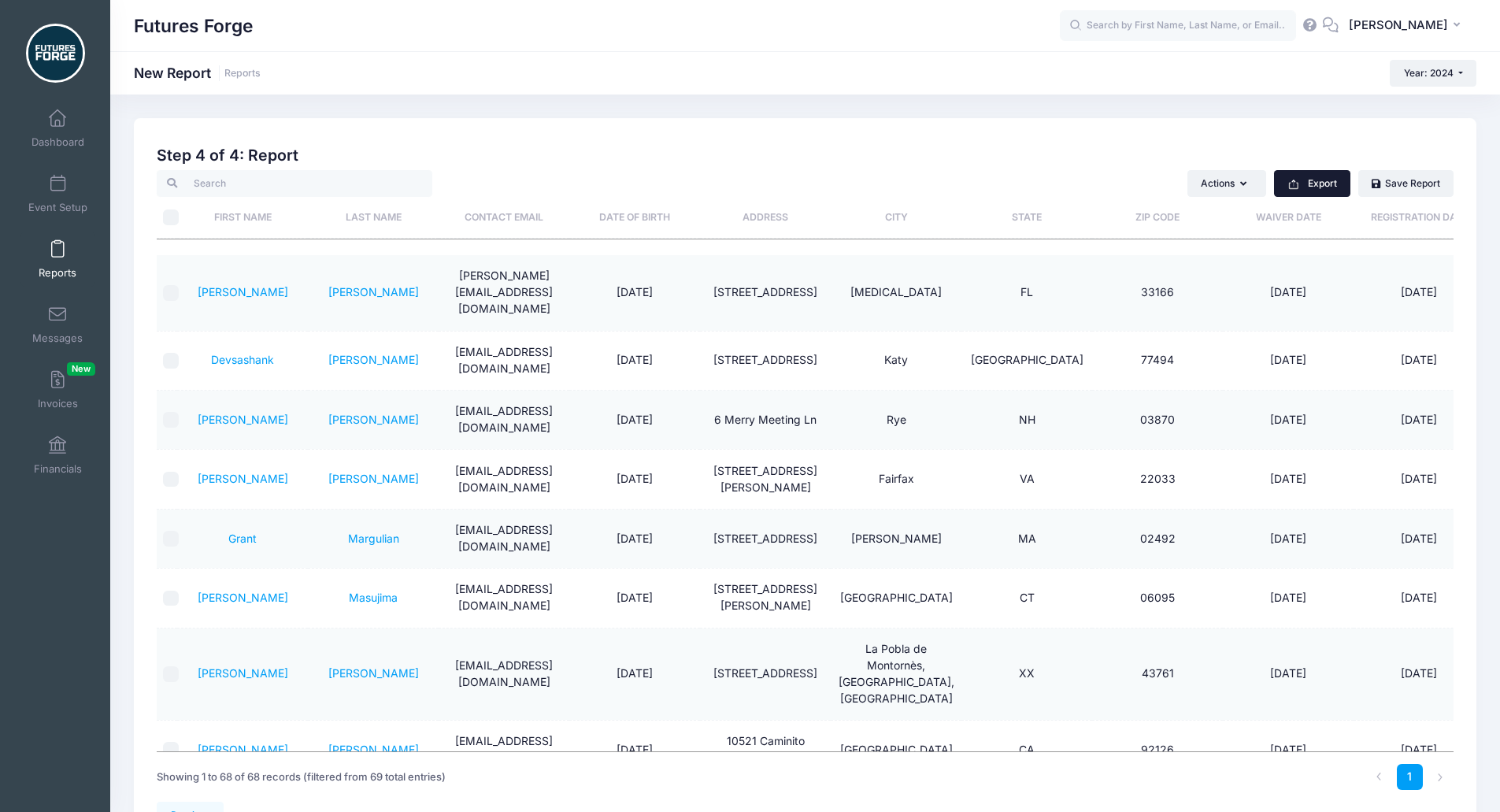
click at [1312, 185] on button "Export" at bounding box center [1312, 183] width 76 height 27
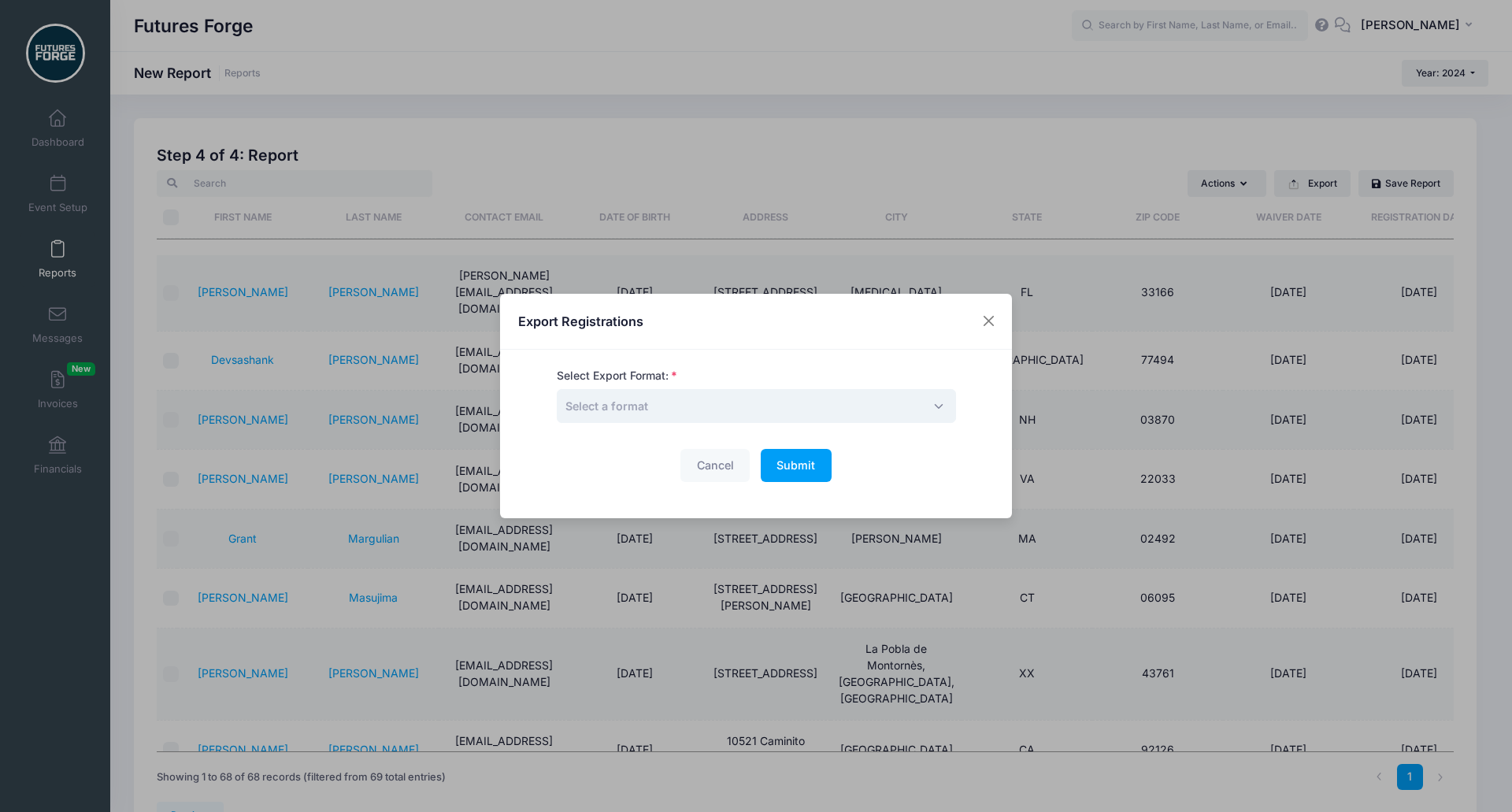
click at [689, 410] on span "Select a format" at bounding box center [756, 405] width 399 height 34
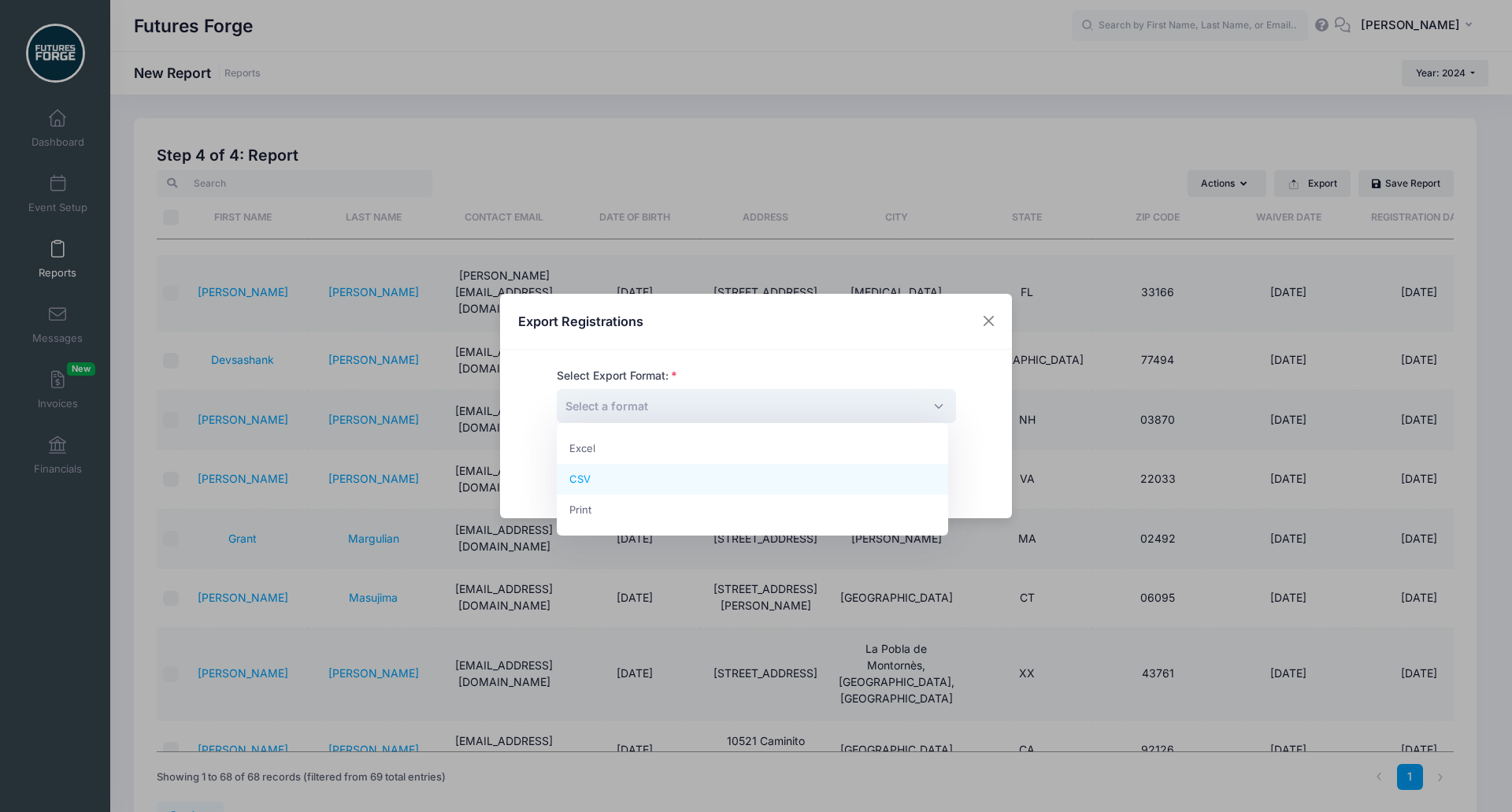
select select "csv"
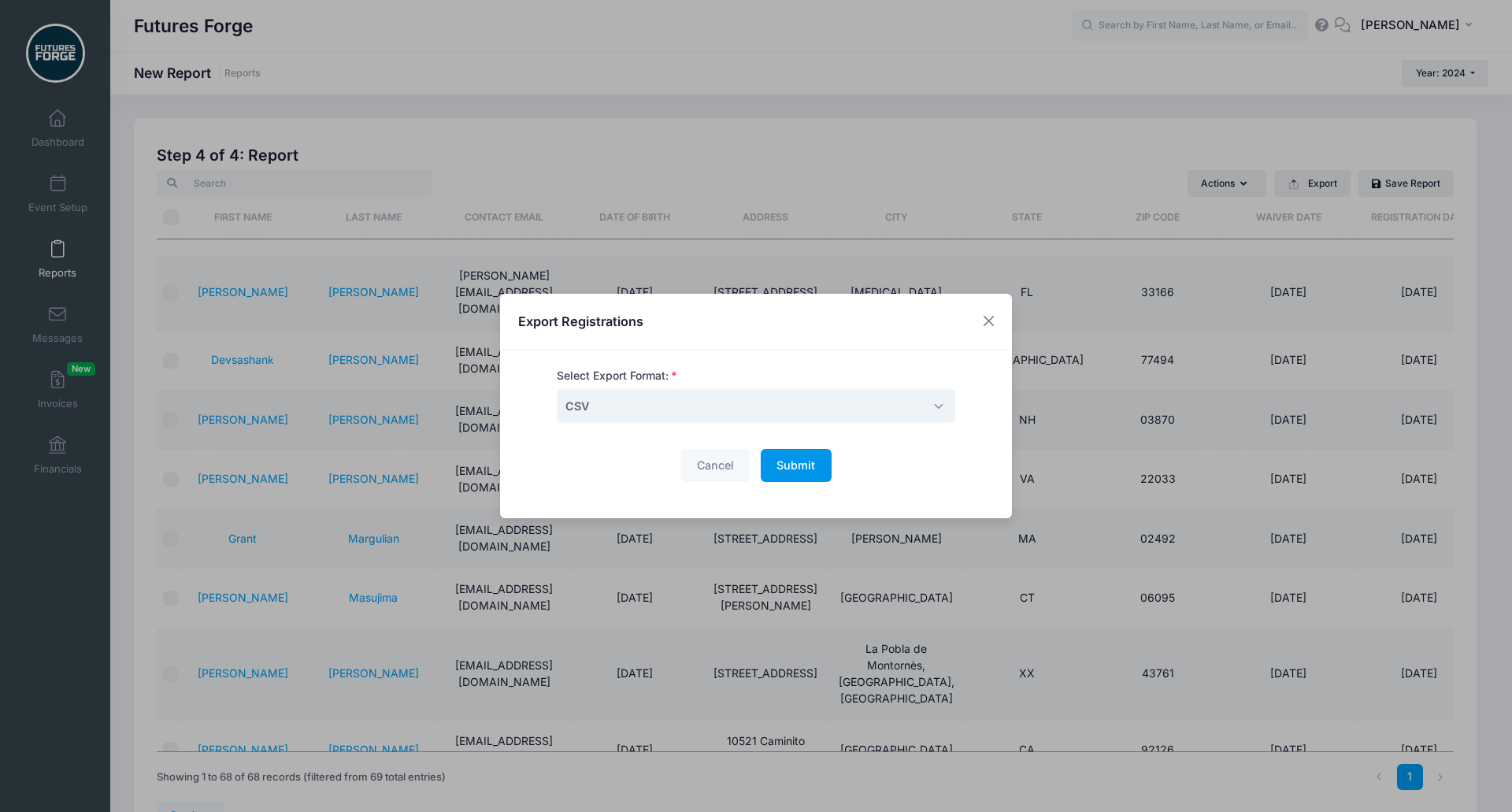
click at [785, 462] on span "Submit" at bounding box center [795, 465] width 38 height 13
